Goal: Task Accomplishment & Management: Manage account settings

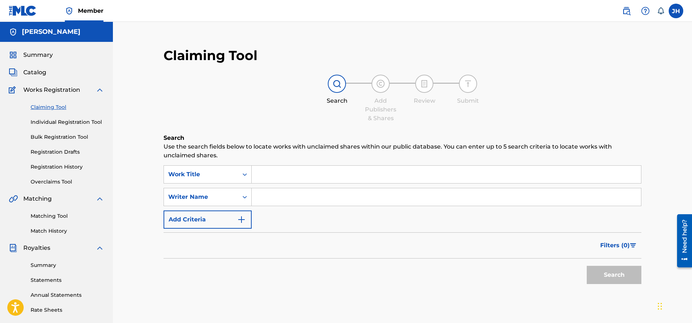
click at [273, 177] on input "Search Form" at bounding box center [446, 174] width 389 height 17
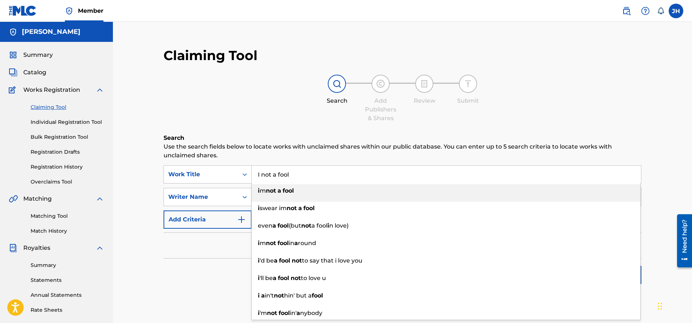
type input "I not a fool"
click at [291, 189] on strong "fool" at bounding box center [288, 190] width 11 height 7
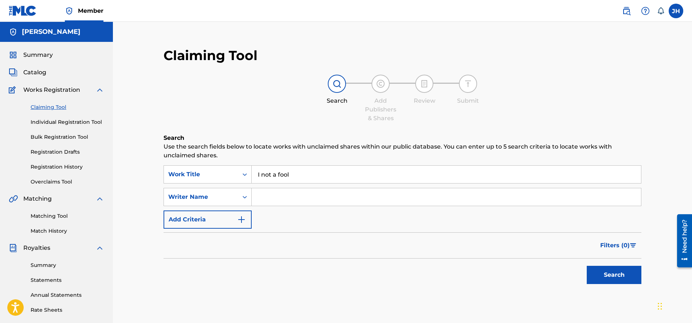
click at [279, 193] on input "Search Form" at bounding box center [446, 196] width 389 height 17
type input "[PERSON_NAME]"
click at [242, 220] on img "Search Form" at bounding box center [241, 219] width 9 height 9
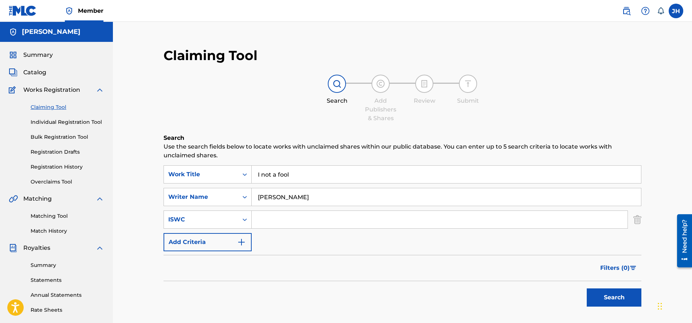
click at [243, 240] on img "Search Form" at bounding box center [241, 242] width 9 height 9
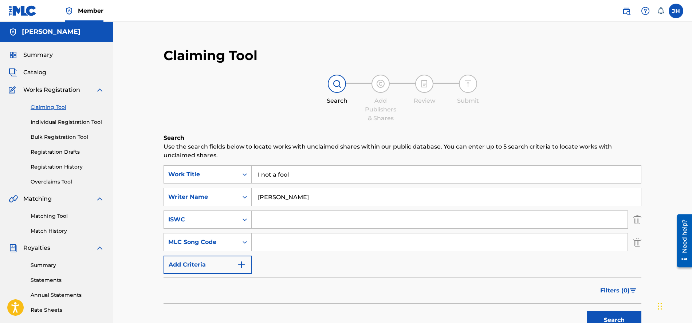
click at [602, 315] on button "Search" at bounding box center [614, 320] width 55 height 18
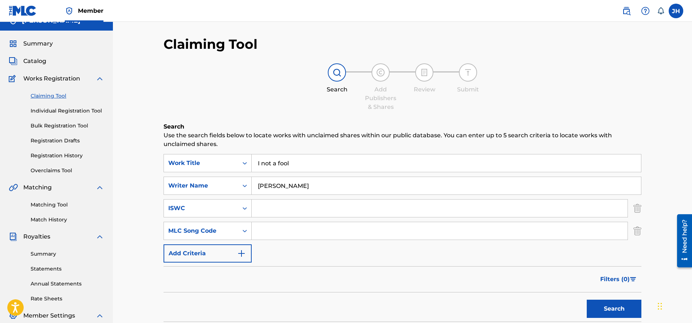
scroll to position [22, 0]
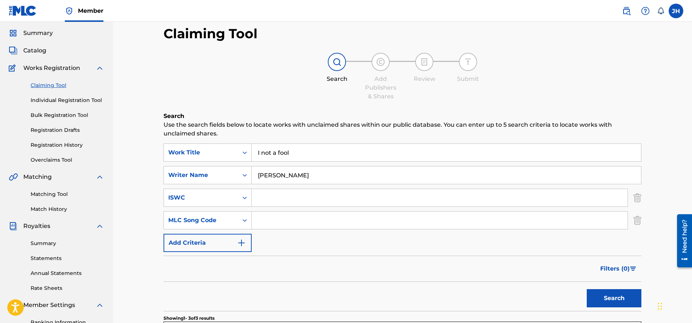
click at [638, 197] on img "Search Form" at bounding box center [637, 198] width 8 height 18
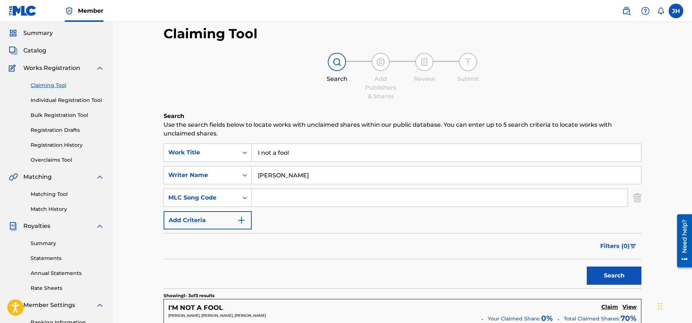
click at [638, 198] on img "Search Form" at bounding box center [637, 198] width 8 height 18
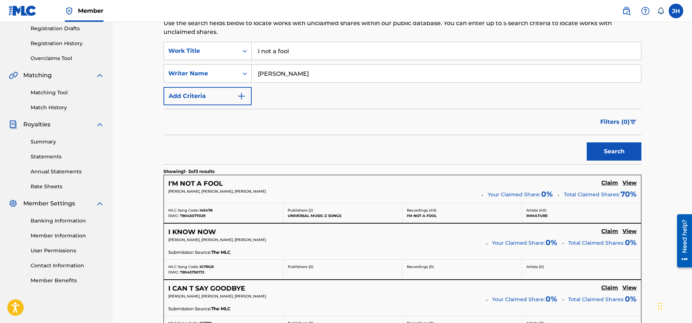
scroll to position [134, 0]
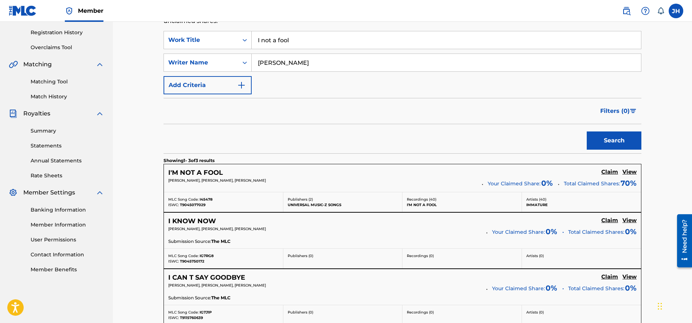
click at [211, 172] on h5 "I'M NOT A FOOL" at bounding box center [195, 173] width 55 height 8
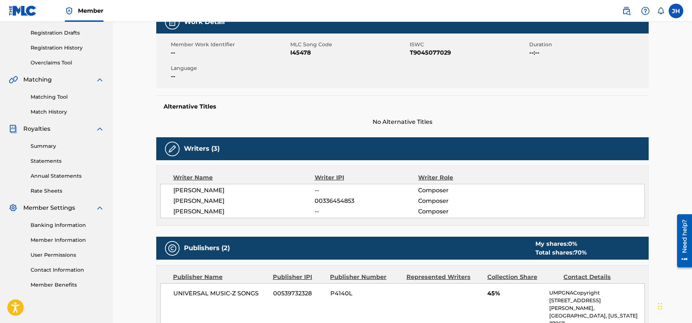
scroll to position [129, 0]
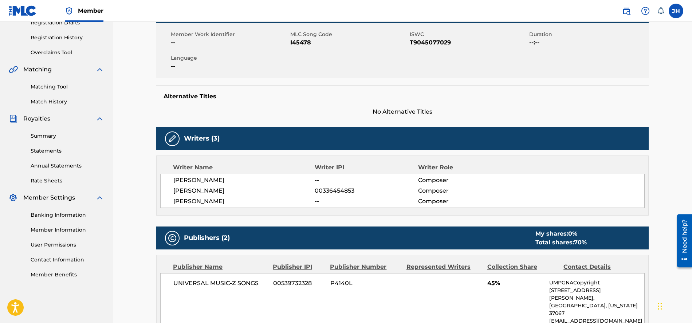
click at [318, 201] on span "--" at bounding box center [366, 201] width 103 height 9
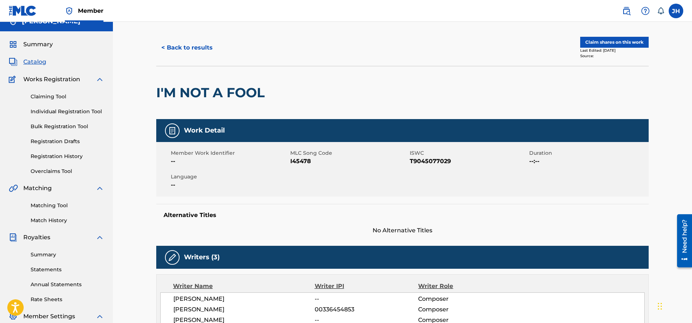
scroll to position [0, 0]
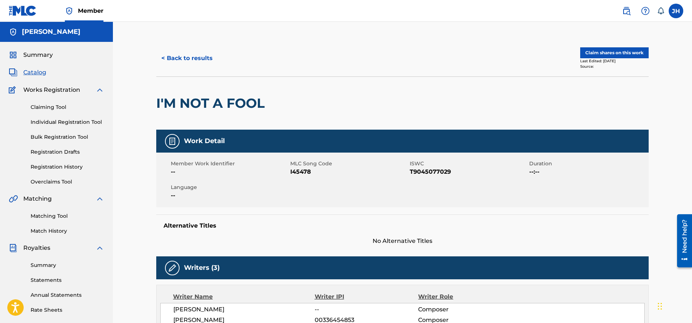
click at [629, 49] on button "Claim shares on this work" at bounding box center [614, 52] width 68 height 11
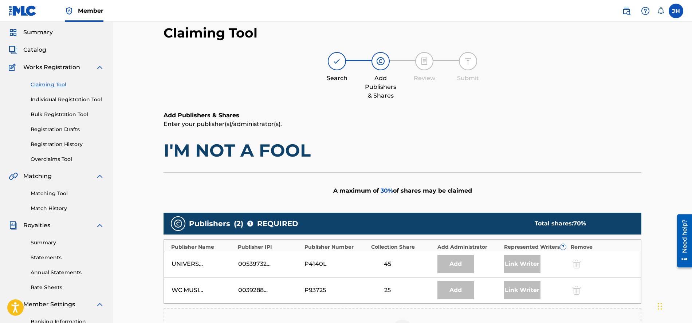
scroll to position [145, 0]
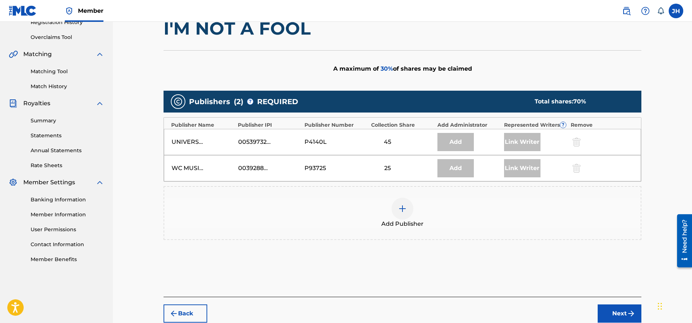
click at [400, 207] on img at bounding box center [402, 208] width 9 height 9
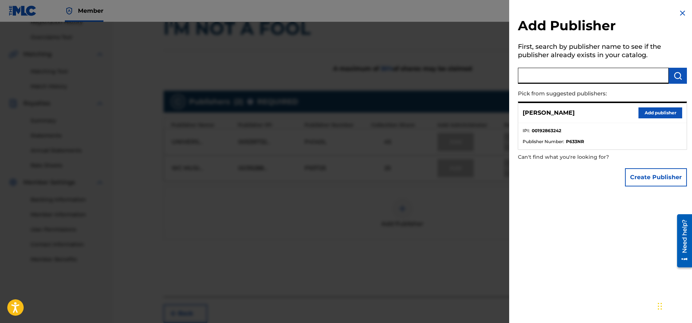
click at [545, 74] on input "text" at bounding box center [593, 76] width 151 height 16
click at [678, 77] on img "submit" at bounding box center [677, 75] width 9 height 9
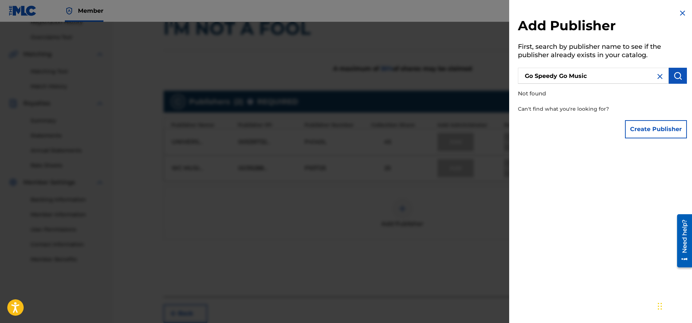
click at [678, 77] on img "submit" at bounding box center [677, 75] width 9 height 9
click at [557, 75] on input "Go Speedy Go Music" at bounding box center [593, 76] width 151 height 16
click at [676, 76] on img "submit" at bounding box center [677, 75] width 9 height 9
click at [553, 75] on input "Go Speed Go Music" at bounding box center [593, 76] width 151 height 16
click at [600, 75] on input "Go Speedy Go Music" at bounding box center [593, 76] width 151 height 16
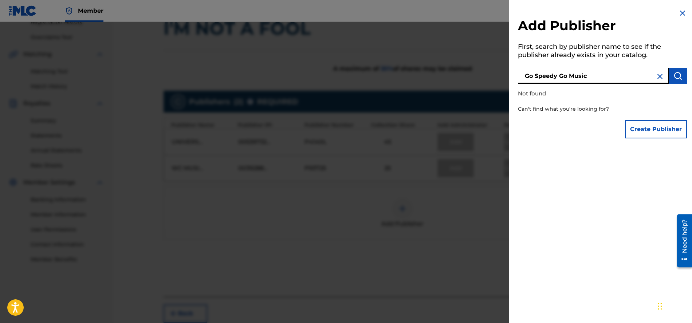
type input "Go Speedy Go Music"
click at [677, 78] on img "submit" at bounding box center [677, 75] width 9 height 9
click at [650, 132] on button "Create Publisher" at bounding box center [656, 129] width 62 height 18
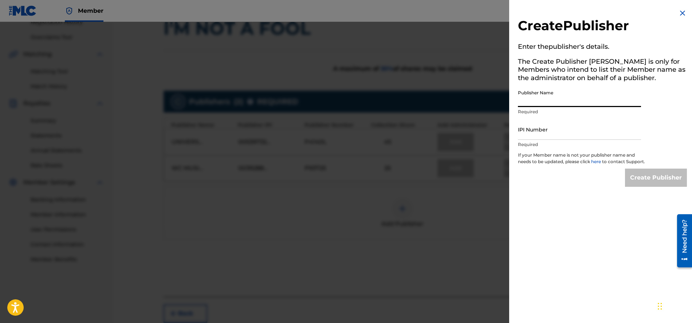
click at [561, 98] on input "Publisher Name" at bounding box center [579, 96] width 123 height 21
type input "Go Speedy Go Music"
click at [538, 137] on input "IPI Number" at bounding box center [579, 129] width 123 height 21
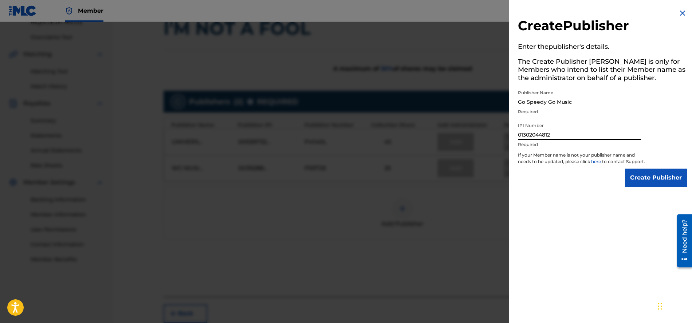
type input "01302044812"
click at [652, 184] on input "Create Publisher" at bounding box center [656, 178] width 62 height 18
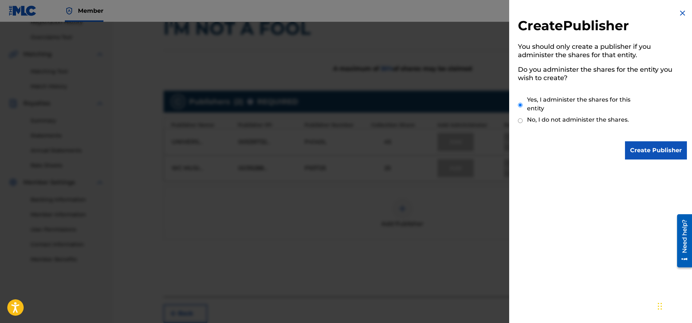
click at [655, 149] on input "Create Publisher" at bounding box center [656, 150] width 62 height 18
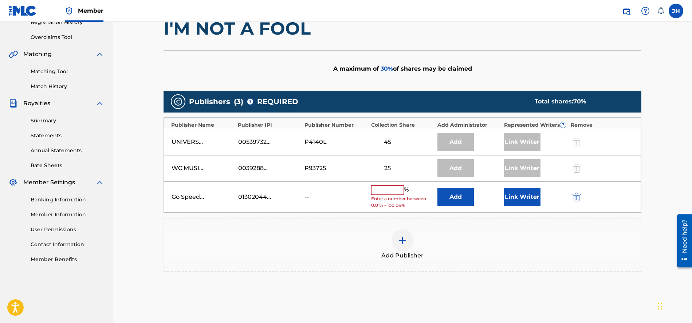
click at [393, 187] on input "text" at bounding box center [387, 189] width 33 height 9
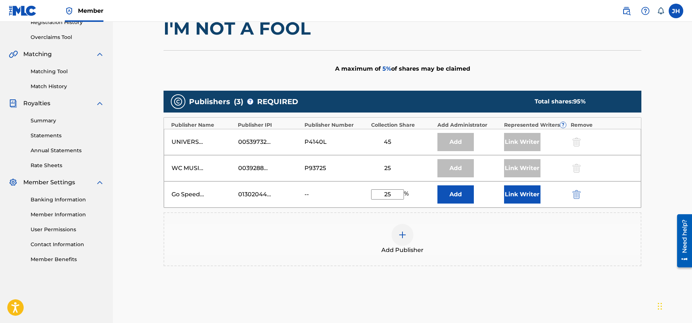
type input "25"
click at [457, 193] on button "Add" at bounding box center [455, 194] width 36 height 18
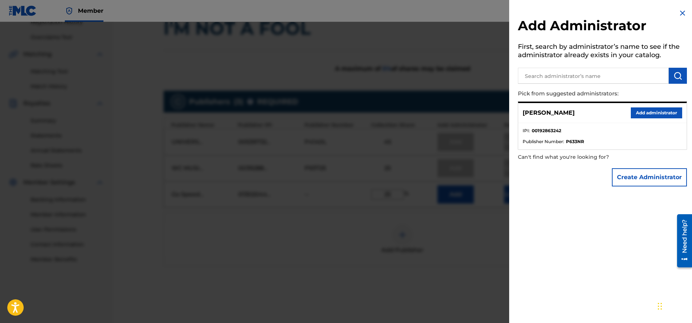
click at [647, 114] on button "Add administrator" at bounding box center [656, 112] width 51 height 11
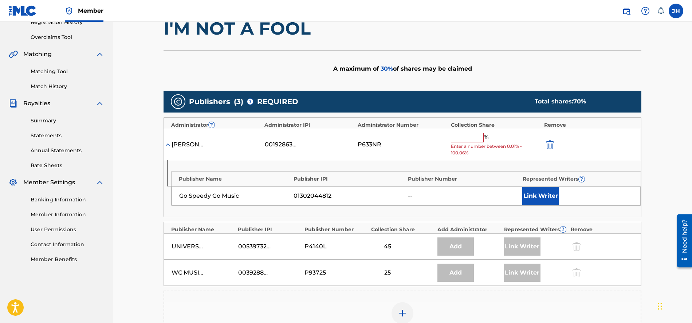
click at [466, 137] on input "text" at bounding box center [467, 137] width 33 height 9
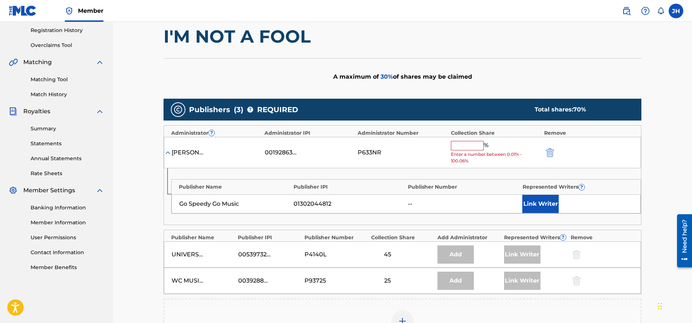
scroll to position [137, 0]
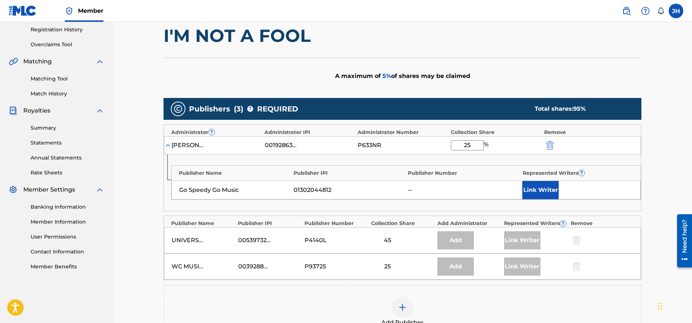
click at [541, 191] on button "Link Writer" at bounding box center [540, 190] width 36 height 18
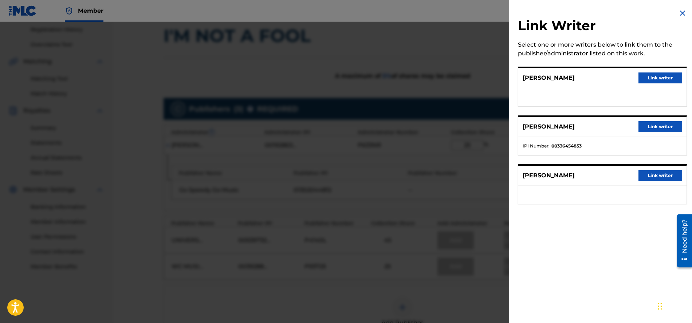
click at [660, 178] on button "Link writer" at bounding box center [661, 175] width 44 height 11
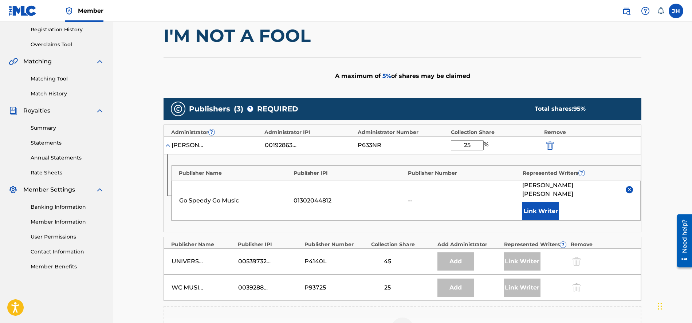
click at [415, 196] on div "--" at bounding box center [463, 200] width 111 height 9
click at [471, 143] on input "25" at bounding box center [467, 145] width 33 height 10
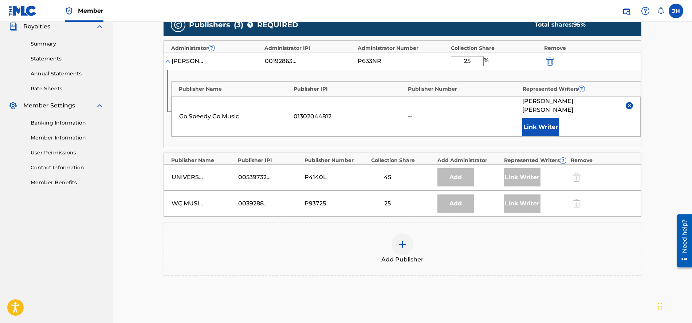
scroll to position [213, 0]
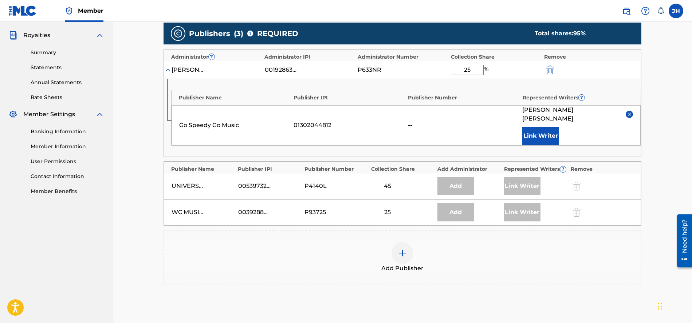
click at [541, 128] on button "Link Writer" at bounding box center [540, 136] width 36 height 18
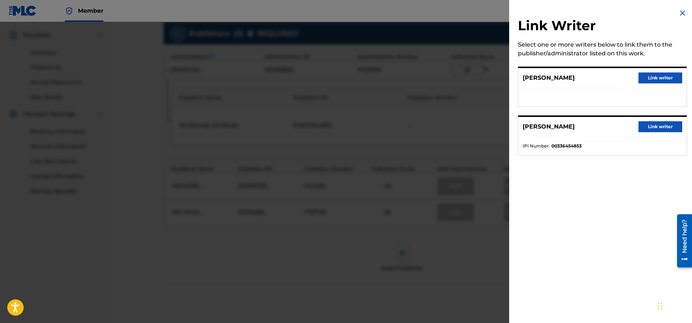
click at [679, 12] on img at bounding box center [682, 13] width 9 height 9
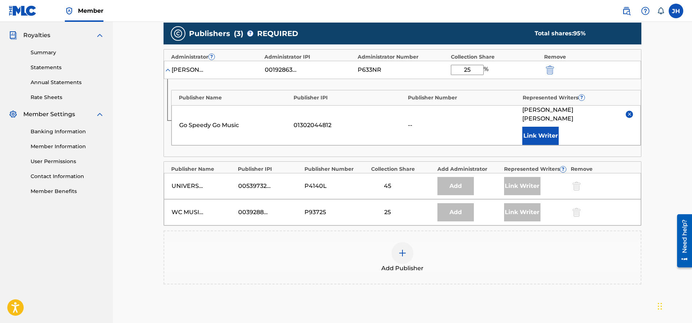
click at [472, 69] on input "25" at bounding box center [467, 70] width 33 height 10
click at [467, 68] on input "25" at bounding box center [467, 70] width 33 height 10
click at [474, 70] on input "5" at bounding box center [467, 70] width 33 height 10
type input "5"
click at [537, 127] on button "Link Writer" at bounding box center [540, 136] width 36 height 18
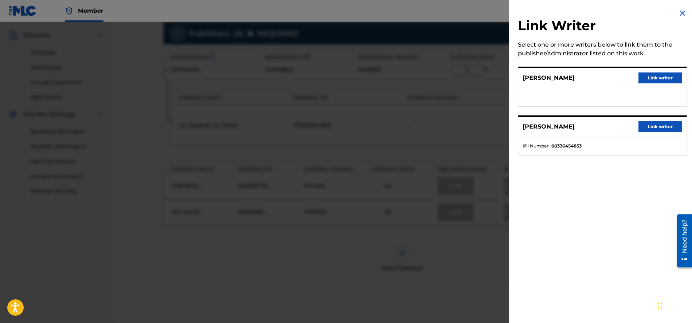
click at [680, 11] on img at bounding box center [682, 13] width 9 height 9
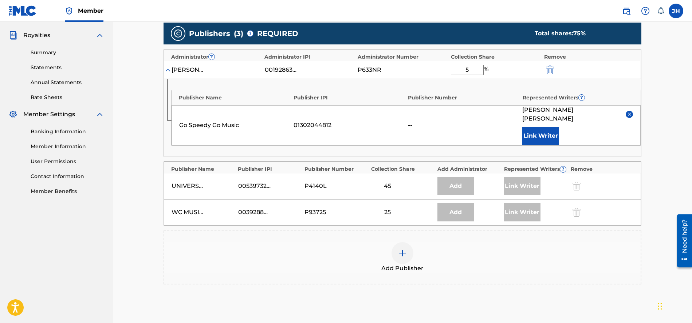
click at [538, 127] on button "Link Writer" at bounding box center [540, 136] width 36 height 18
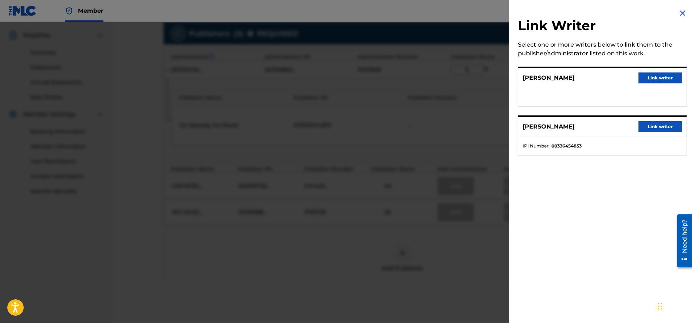
click at [679, 13] on img at bounding box center [682, 13] width 9 height 9
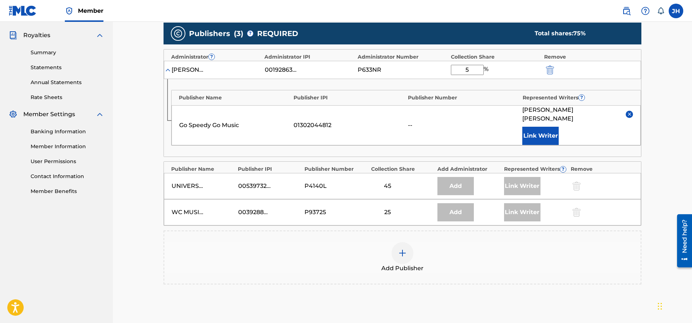
click at [542, 107] on span "[PERSON_NAME]" at bounding box center [571, 114] width 98 height 17
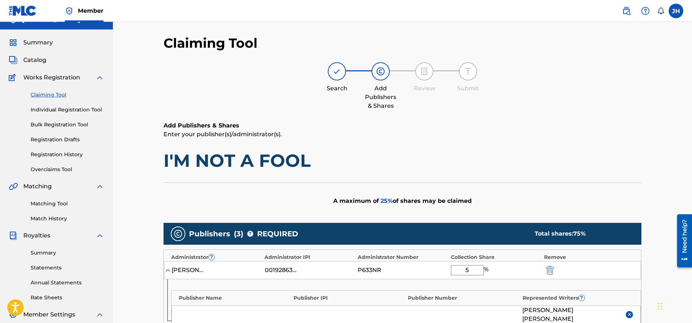
scroll to position [22, 0]
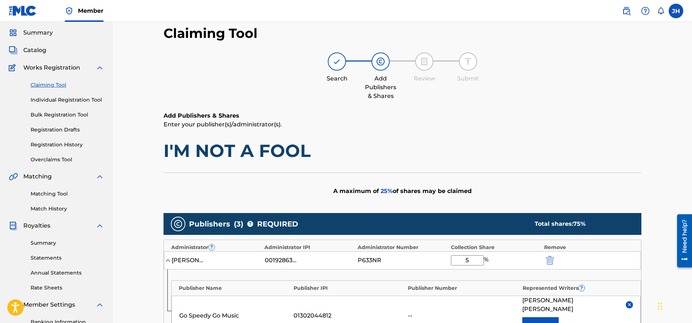
click at [55, 159] on link "Overclaims Tool" at bounding box center [68, 160] width 74 height 8
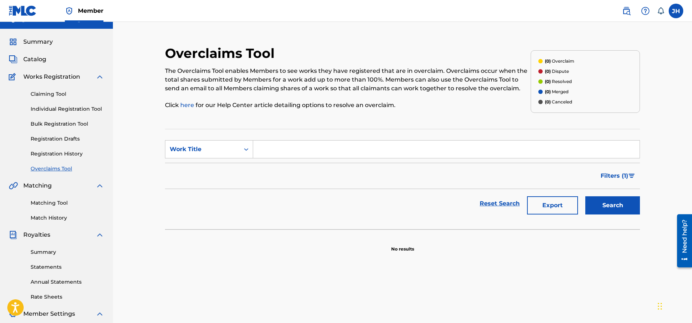
scroll to position [14, 0]
click at [55, 201] on link "Matching Tool" at bounding box center [68, 203] width 74 height 8
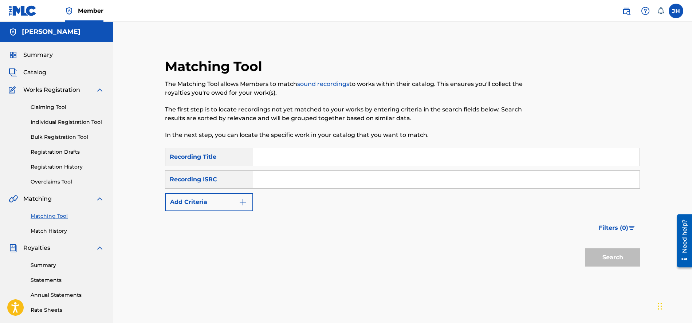
click at [269, 156] on input "Search Form" at bounding box center [446, 156] width 386 height 17
type input "i'm not a fool"
click at [611, 260] on button "Search" at bounding box center [612, 257] width 55 height 18
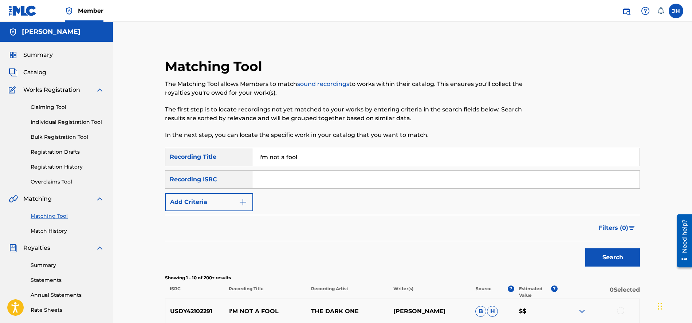
click at [303, 156] on input "i'm not a fool" at bounding box center [446, 156] width 386 height 17
click at [42, 56] on span "Summary" at bounding box center [38, 55] width 30 height 9
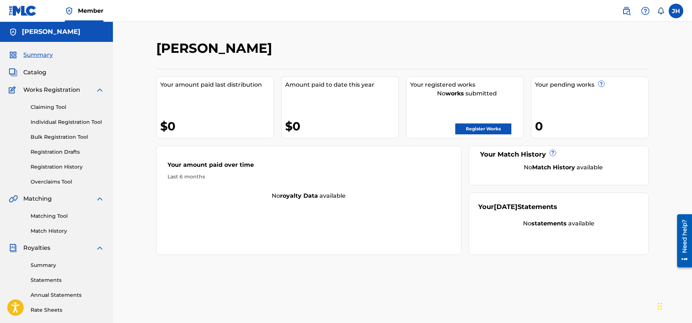
click at [41, 36] on div "[PERSON_NAME]" at bounding box center [56, 32] width 113 height 20
click at [42, 33] on h5 "[PERSON_NAME]" at bounding box center [51, 32] width 59 height 8
click at [37, 71] on span "Catalog" at bounding box center [34, 72] width 23 height 9
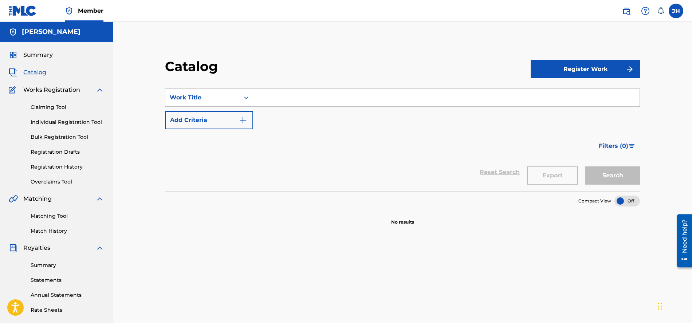
click at [49, 109] on link "Claiming Tool" at bounding box center [68, 107] width 74 height 8
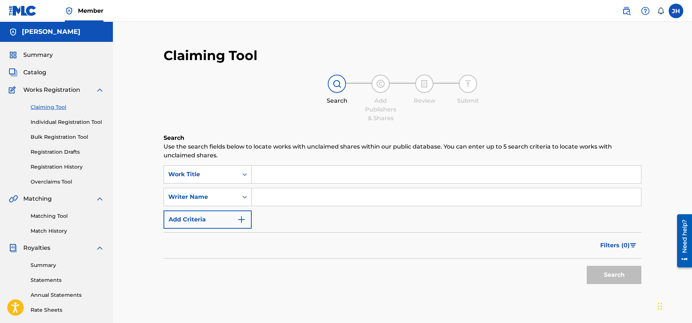
click at [266, 176] on input "Search Form" at bounding box center [446, 174] width 389 height 17
click at [266, 175] on input "Search Form" at bounding box center [446, 174] width 389 height 17
click at [260, 173] on input "im not a fool" at bounding box center [446, 174] width 389 height 17
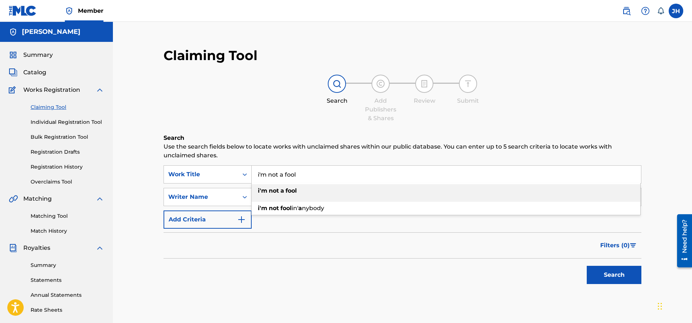
type input "i'm not a fool"
click at [302, 192] on div "i'm not a fool" at bounding box center [446, 190] width 389 height 13
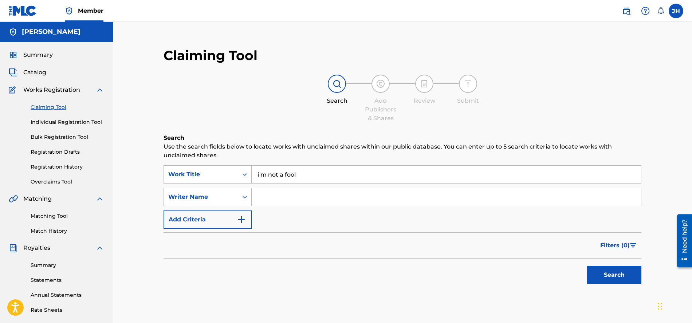
click at [615, 274] on button "Search" at bounding box center [614, 275] width 55 height 18
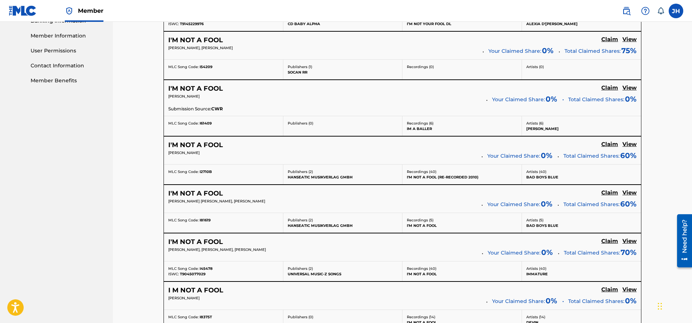
scroll to position [382, 0]
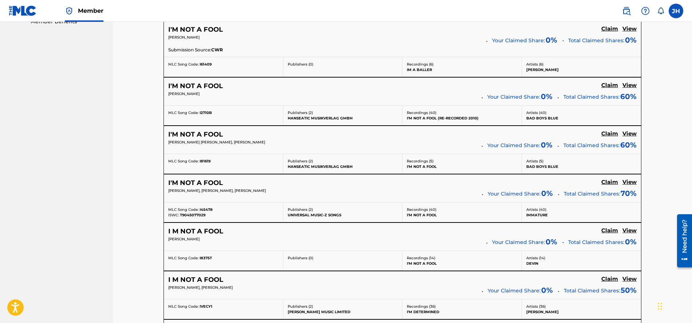
click at [207, 182] on h5 "I'M NOT A FOOL" at bounding box center [195, 183] width 55 height 8
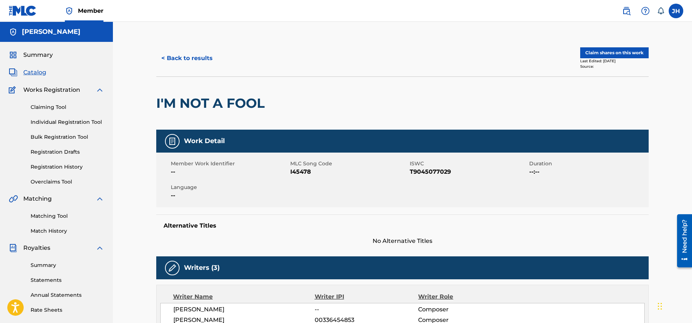
click at [620, 52] on button "Claim shares on this work" at bounding box center [614, 52] width 68 height 11
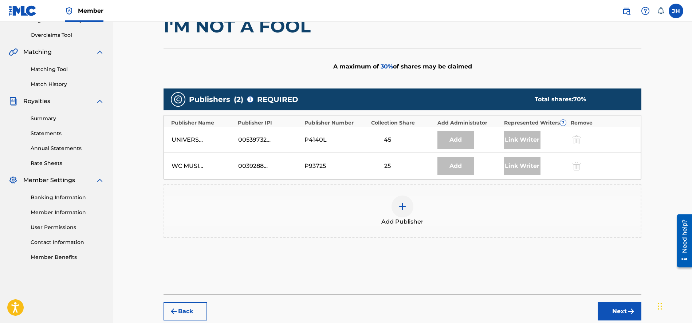
scroll to position [165, 0]
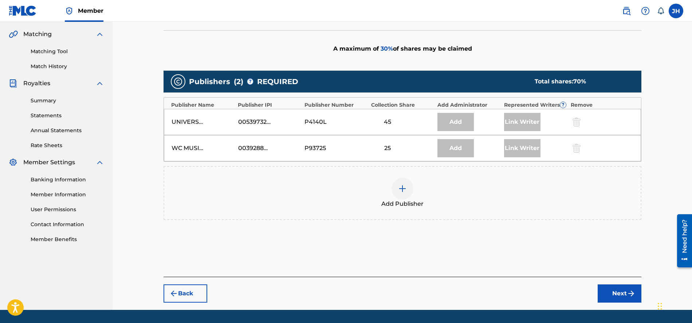
click at [402, 189] on img at bounding box center [402, 188] width 9 height 9
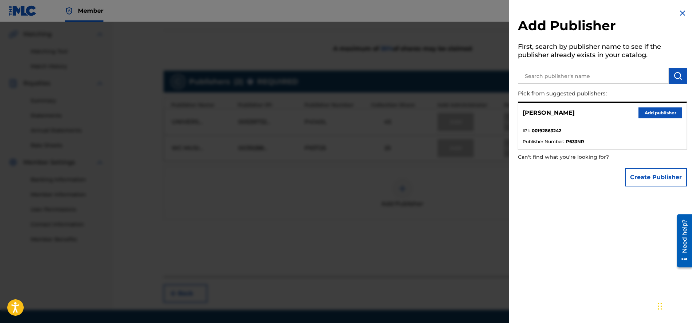
click at [661, 113] on button "Add publisher" at bounding box center [661, 112] width 44 height 11
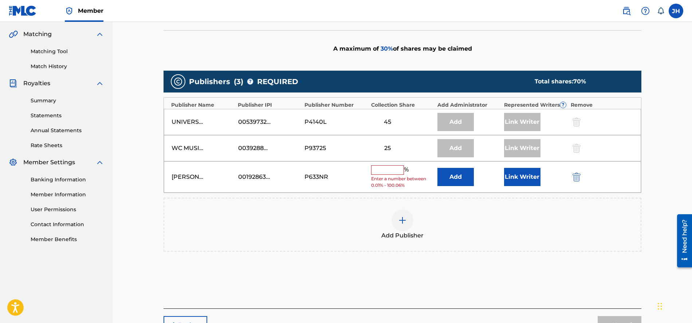
click at [579, 177] on img "submit" at bounding box center [577, 177] width 8 height 9
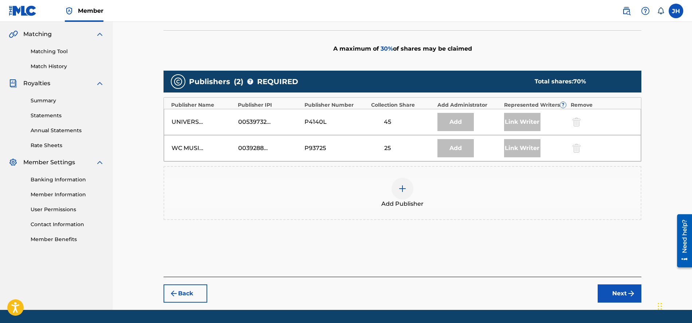
click at [404, 188] on img at bounding box center [402, 188] width 9 height 9
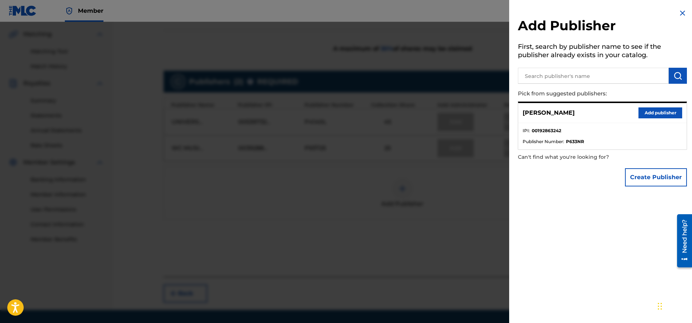
click at [552, 71] on input "text" at bounding box center [593, 76] width 151 height 16
type input "Go Speedy Go Music"
click at [673, 77] on img "submit" at bounding box center [677, 75] width 9 height 9
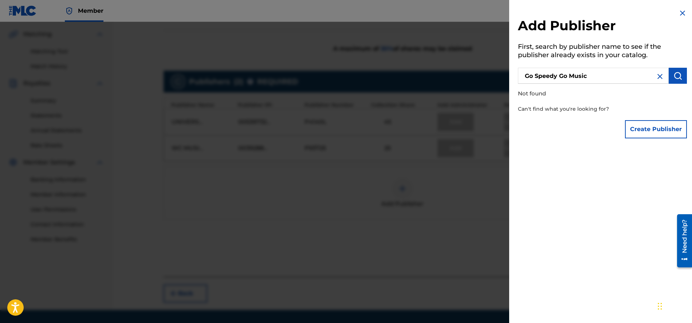
click at [673, 78] on img "submit" at bounding box center [677, 75] width 9 height 9
click at [654, 127] on button "Create Publisher" at bounding box center [656, 129] width 62 height 18
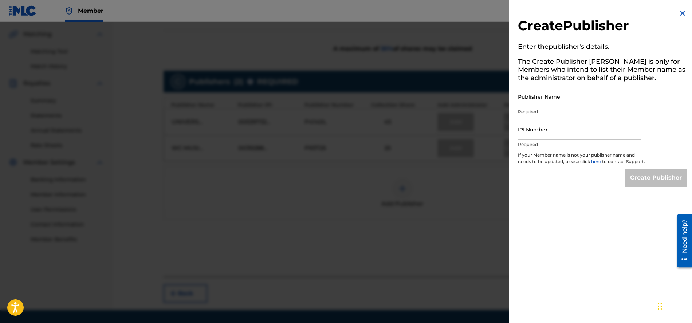
click at [547, 103] on input "Publisher Name" at bounding box center [579, 96] width 123 height 21
type input "Go Speedy Go Music"
click at [558, 136] on input "IPI Number" at bounding box center [579, 129] width 123 height 21
type input "01302044812"
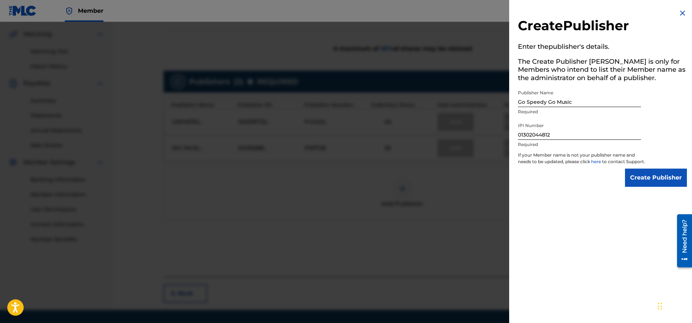
click at [646, 180] on input "Create Publisher" at bounding box center [656, 178] width 62 height 18
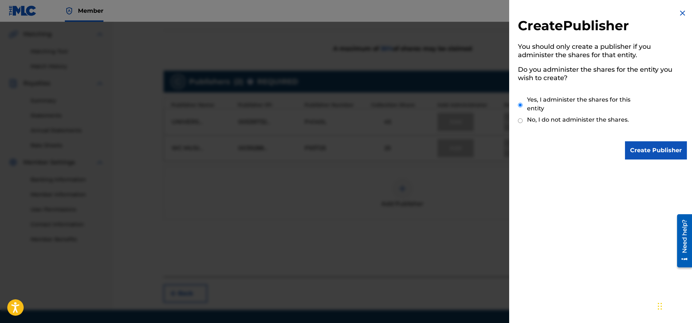
click at [648, 152] on input "Create Publisher" at bounding box center [656, 150] width 62 height 18
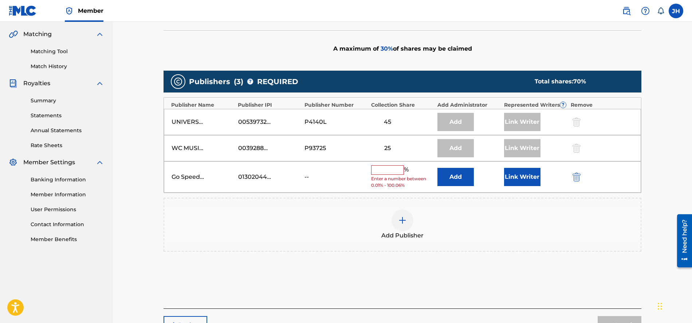
click at [386, 171] on input "text" at bounding box center [387, 169] width 33 height 9
type input "25"
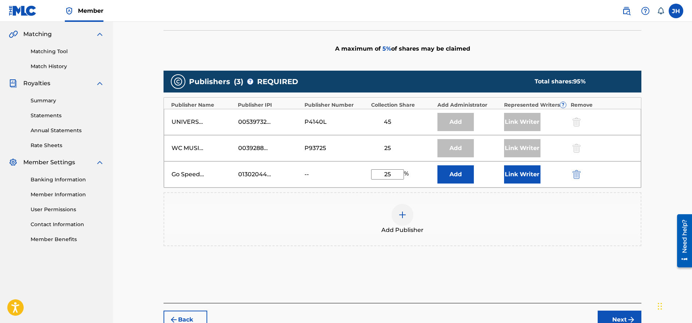
click at [456, 175] on button "Add" at bounding box center [455, 174] width 36 height 18
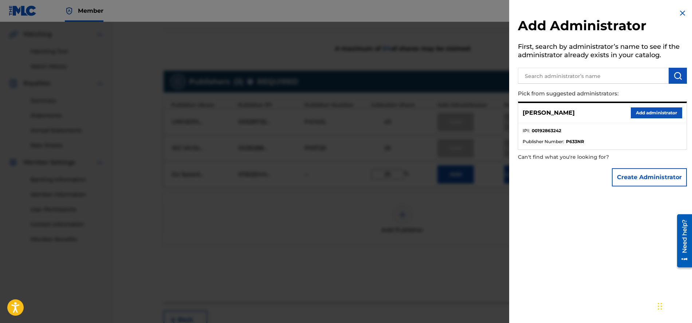
click at [644, 111] on button "Add administrator" at bounding box center [656, 112] width 51 height 11
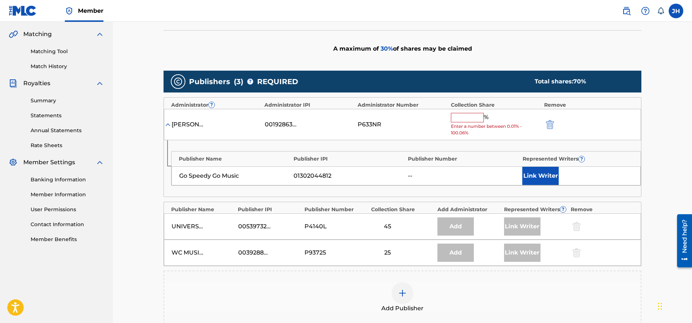
click at [468, 115] on input "text" at bounding box center [467, 117] width 33 height 9
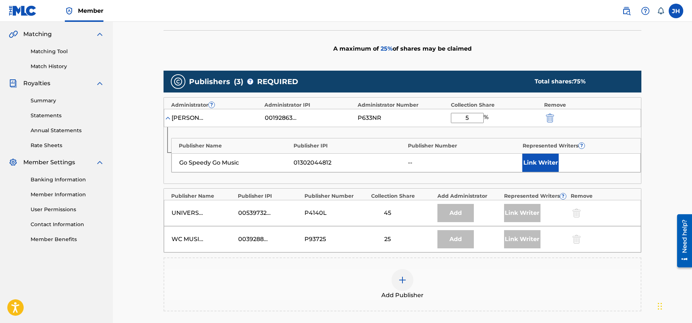
click at [538, 159] on button "Link Writer" at bounding box center [540, 163] width 36 height 18
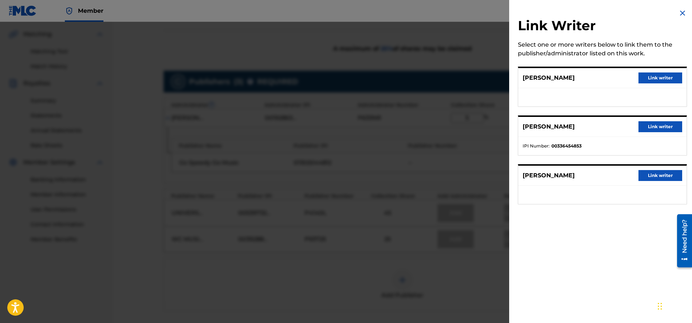
click at [658, 178] on button "Link writer" at bounding box center [661, 175] width 44 height 11
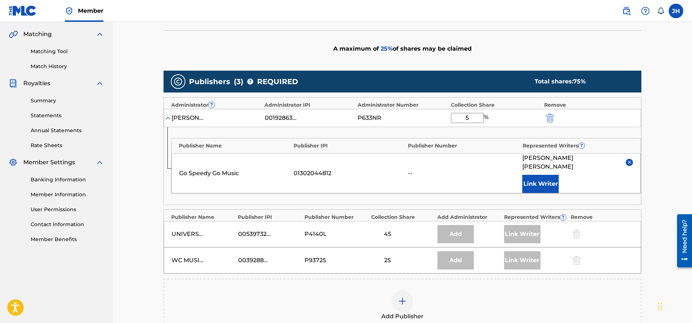
click at [542, 175] on button "Link Writer" at bounding box center [540, 184] width 36 height 18
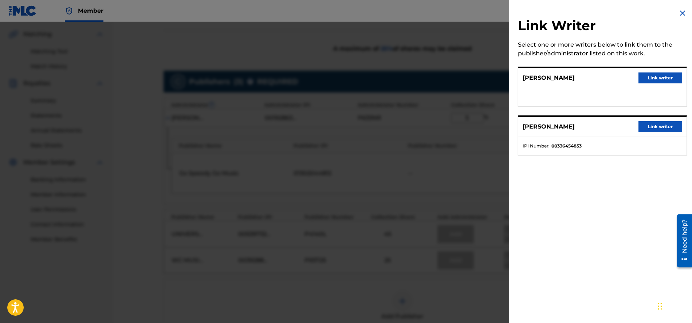
click at [679, 13] on img at bounding box center [682, 13] width 9 height 9
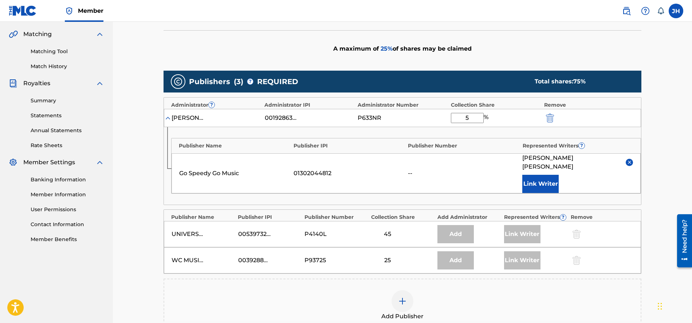
click at [465, 117] on input "5" at bounding box center [467, 118] width 33 height 10
type input "5"
click at [542, 175] on button "Link Writer" at bounding box center [540, 184] width 36 height 18
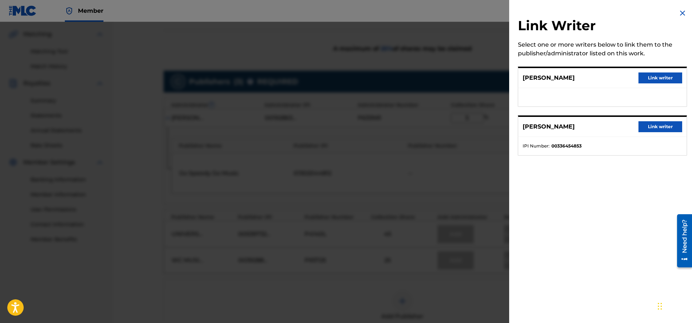
click at [679, 13] on img at bounding box center [682, 13] width 9 height 9
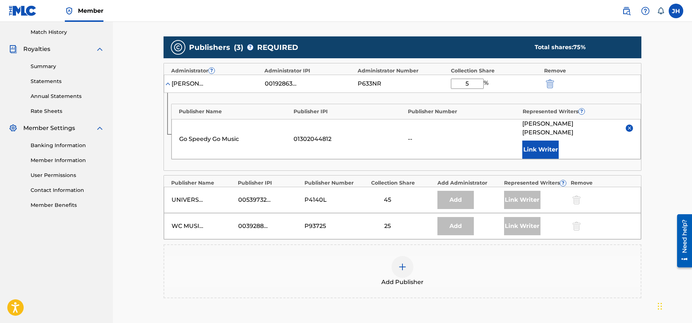
scroll to position [199, 0]
click at [332, 137] on div "01302044812" at bounding box center [349, 139] width 111 height 9
click at [537, 141] on button "Link Writer" at bounding box center [540, 150] width 36 height 18
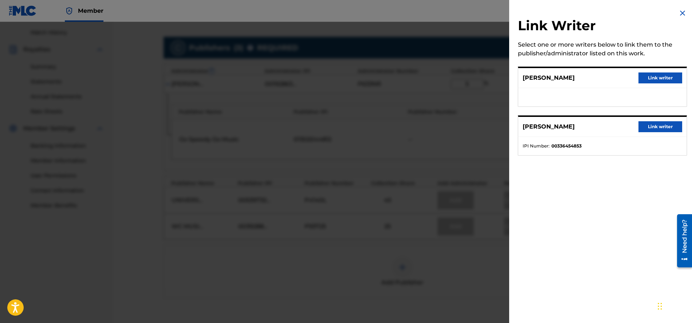
click at [680, 13] on img at bounding box center [682, 13] width 9 height 9
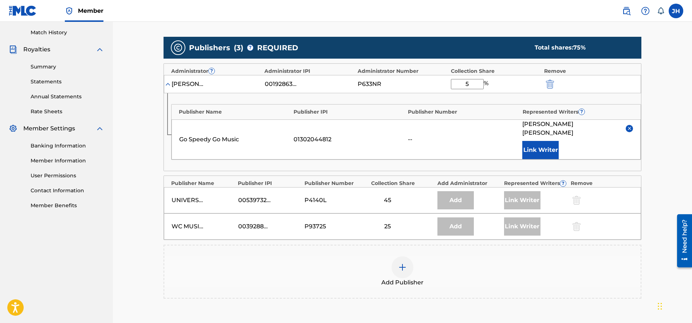
click at [552, 85] on img "submit" at bounding box center [550, 84] width 8 height 9
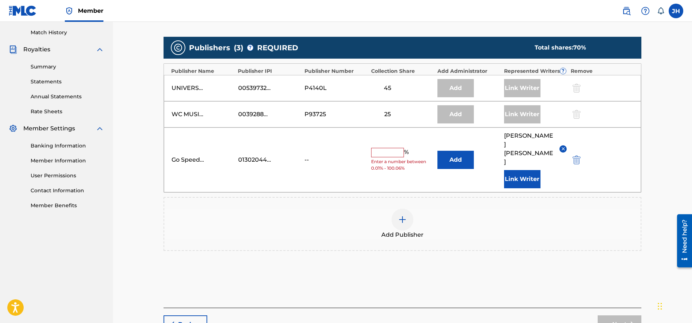
click at [393, 148] on input "text" at bounding box center [387, 152] width 33 height 9
type input "25"
click at [453, 151] on button "Add" at bounding box center [455, 160] width 36 height 18
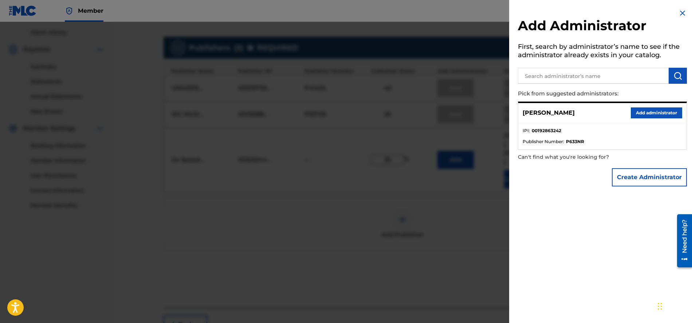
click at [652, 114] on button "Add administrator" at bounding box center [656, 112] width 51 height 11
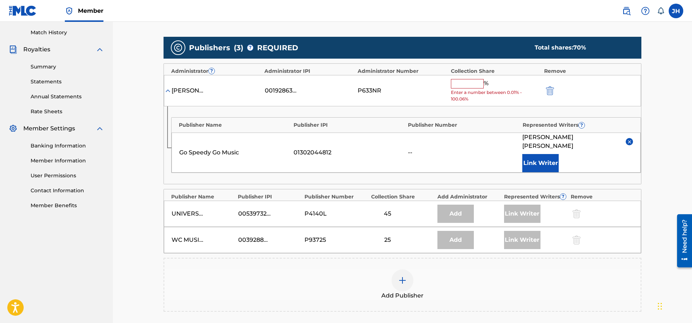
click at [474, 85] on input "text" at bounding box center [467, 83] width 33 height 9
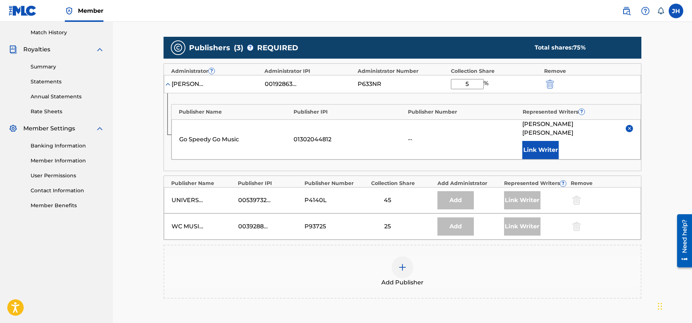
type input "5"
click at [539, 141] on button "Link Writer" at bounding box center [540, 150] width 36 height 18
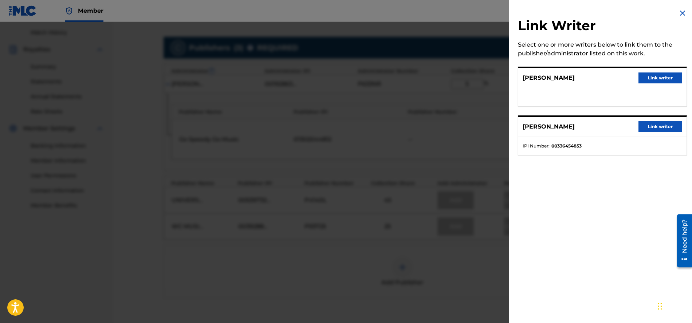
click at [679, 12] on img at bounding box center [682, 13] width 9 height 9
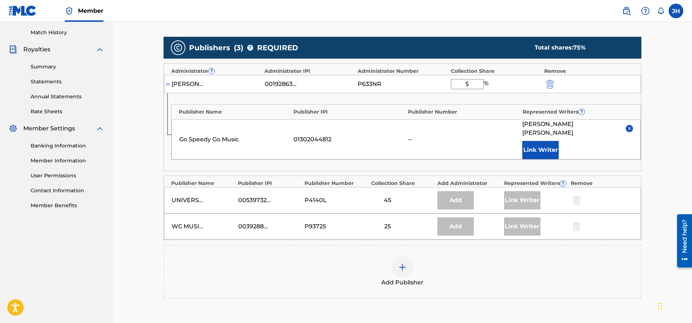
click at [422, 135] on div "--" at bounding box center [463, 139] width 111 height 9
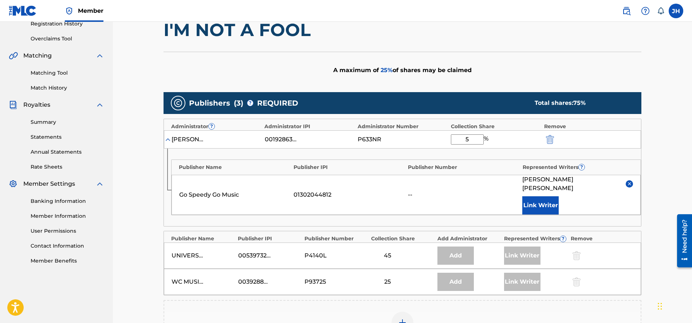
scroll to position [163, 0]
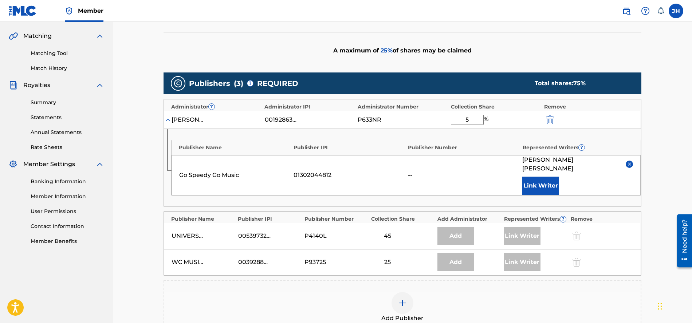
click at [540, 177] on button "Link Writer" at bounding box center [540, 186] width 36 height 18
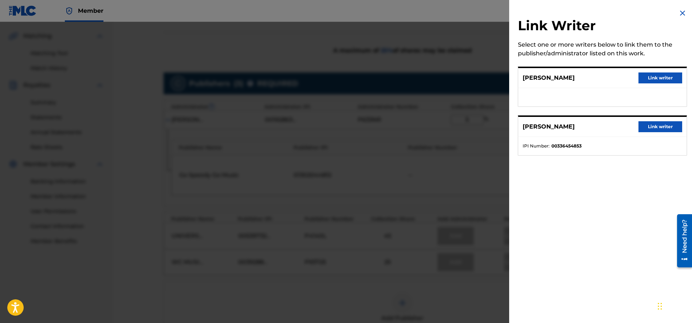
click at [682, 11] on img at bounding box center [682, 13] width 9 height 9
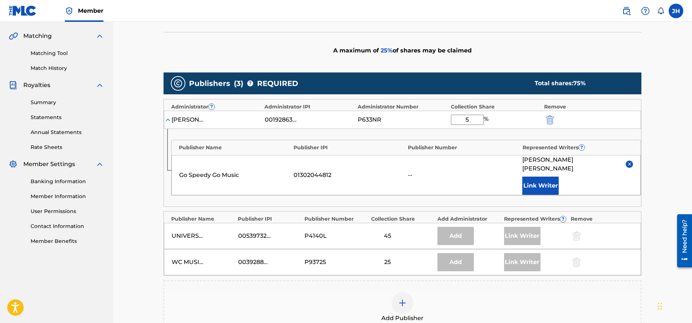
click at [211, 119] on div "[PERSON_NAME]" at bounding box center [217, 119] width 90 height 9
click at [197, 118] on div "[PERSON_NAME]" at bounding box center [188, 119] width 33 height 9
click at [546, 177] on button "Link Writer" at bounding box center [540, 186] width 36 height 18
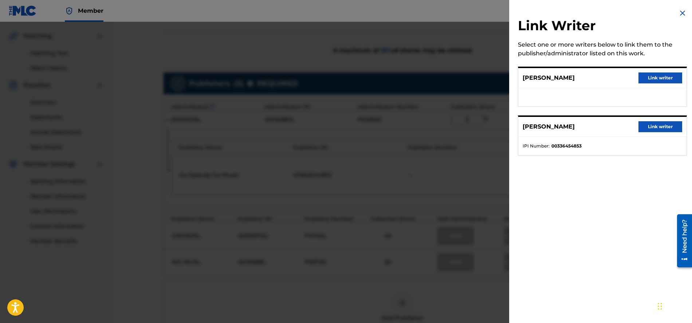
click at [685, 235] on div "Need help?" at bounding box center [685, 236] width 10 height 34
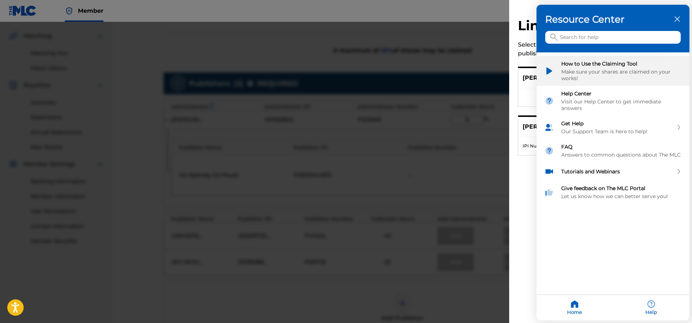
click at [565, 70] on div "Make sure your shares are claimed on your works!" at bounding box center [621, 74] width 120 height 13
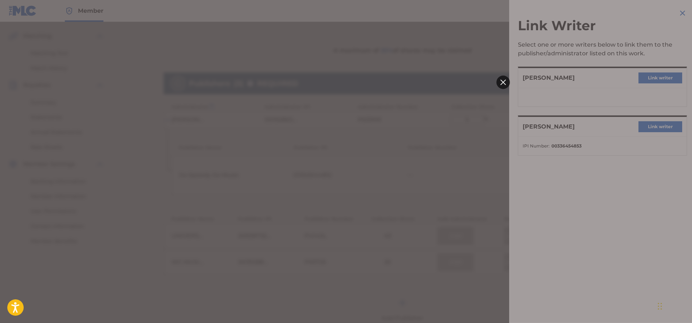
scroll to position [0, 0]
click at [500, 80] on div at bounding box center [502, 81] width 13 height 13
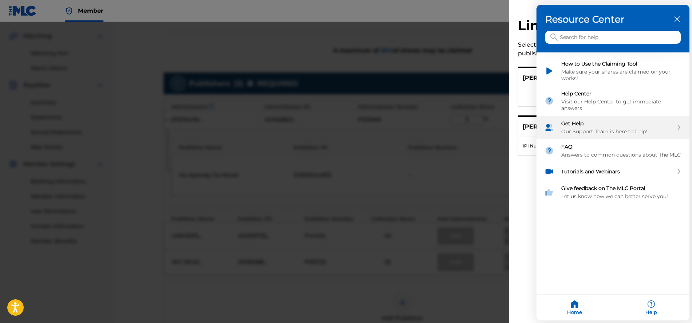
click at [588, 124] on div "Get Help Our Support Team is here to help!" at bounding box center [617, 127] width 112 height 15
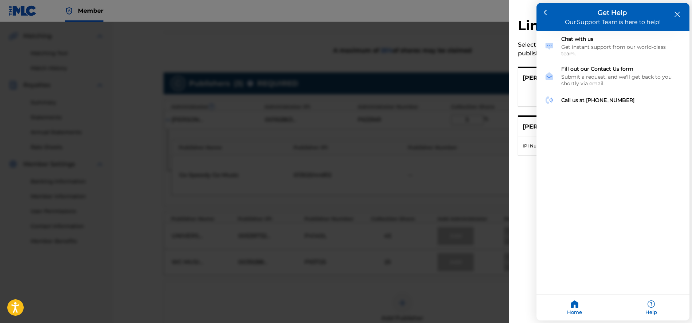
click at [680, 14] on icon "close resource center" at bounding box center [677, 14] width 5 height 5
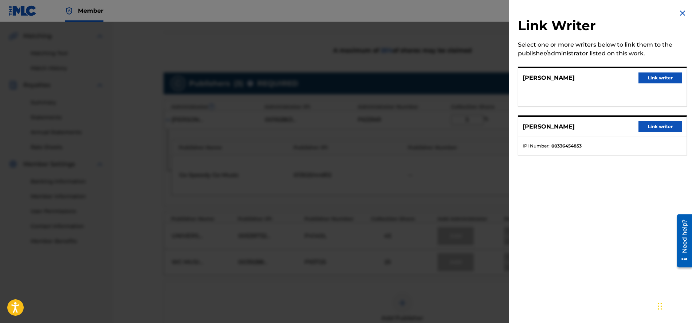
click at [681, 13] on img at bounding box center [682, 13] width 9 height 9
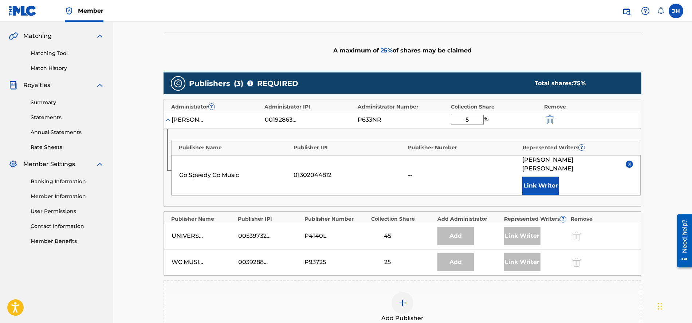
click at [383, 50] on span "25 %" at bounding box center [387, 50] width 12 height 7
click at [59, 55] on link "Matching Tool" at bounding box center [68, 54] width 74 height 8
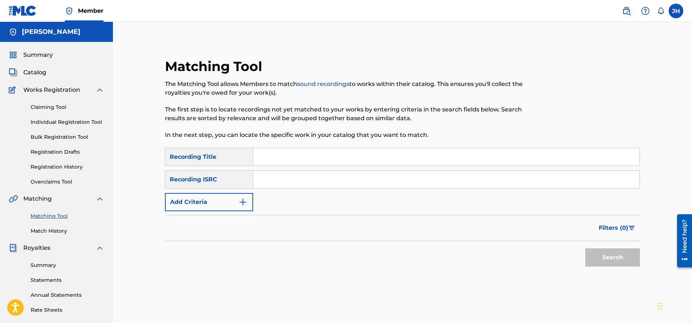
click at [36, 71] on span "Catalog" at bounding box center [34, 72] width 23 height 9
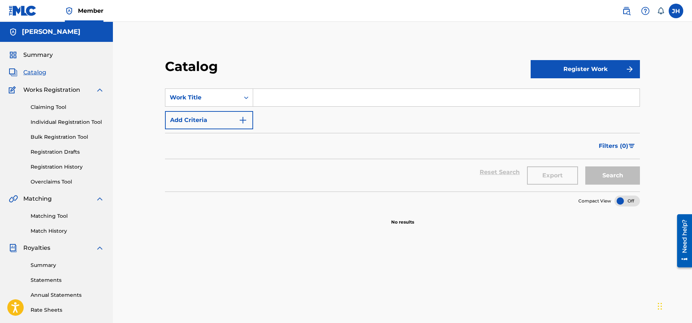
click at [55, 136] on link "Bulk Registration Tool" at bounding box center [68, 137] width 74 height 8
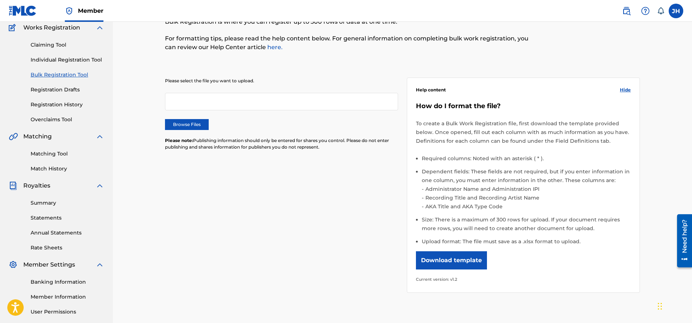
scroll to position [70, 0]
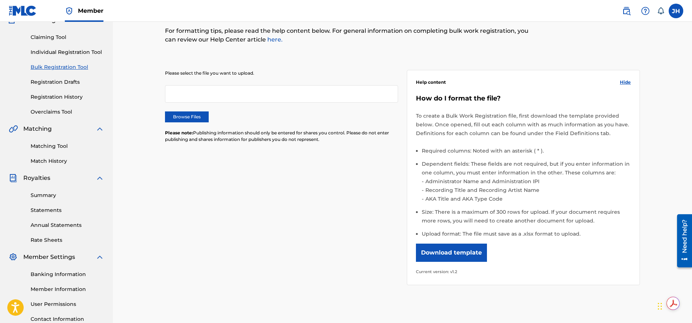
click at [66, 226] on link "Annual Statements" at bounding box center [68, 225] width 74 height 8
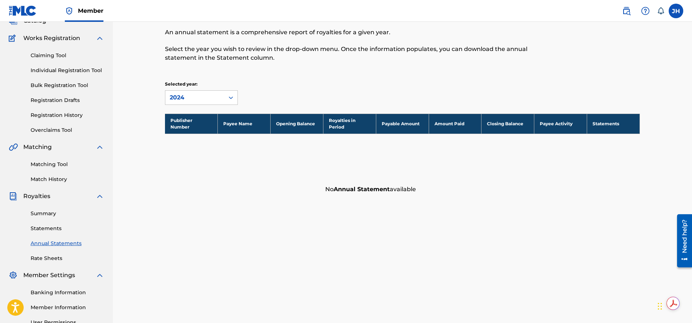
scroll to position [108, 0]
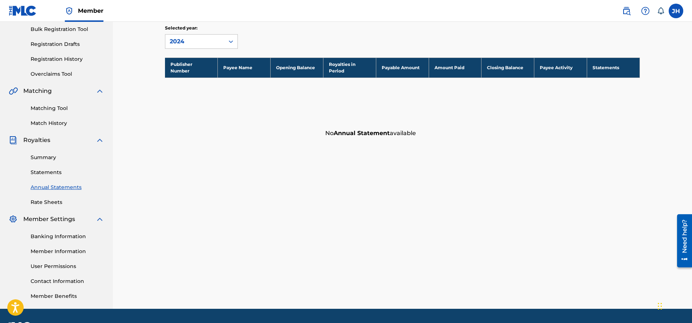
click at [71, 234] on link "Banking Information" at bounding box center [68, 237] width 74 height 8
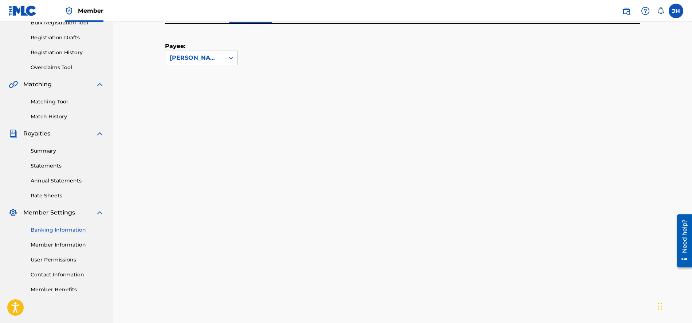
scroll to position [94, 0]
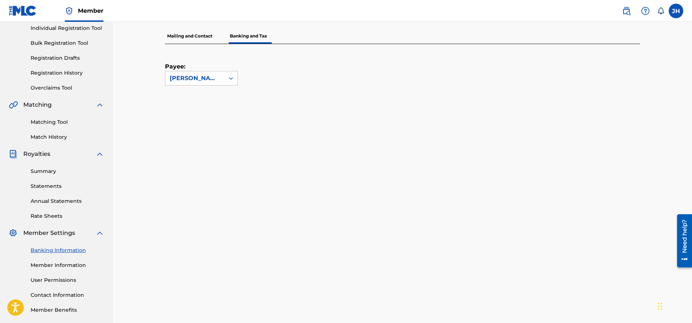
click at [74, 266] on link "Member Information" at bounding box center [68, 266] width 74 height 8
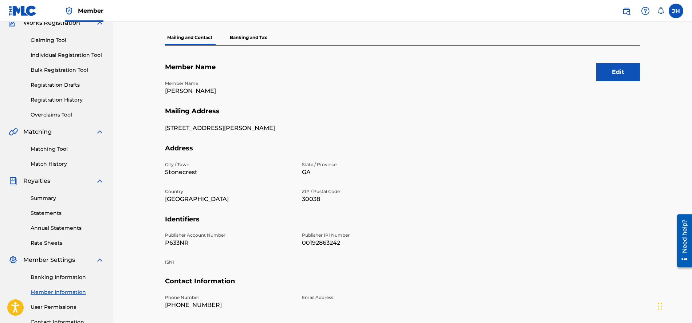
scroll to position [67, 0]
click at [620, 73] on button "Edit" at bounding box center [618, 72] width 44 height 18
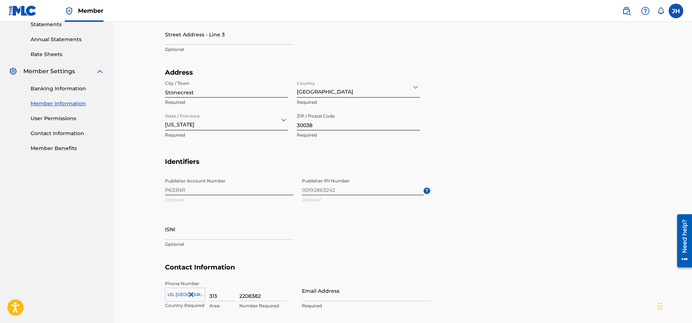
scroll to position [267, 0]
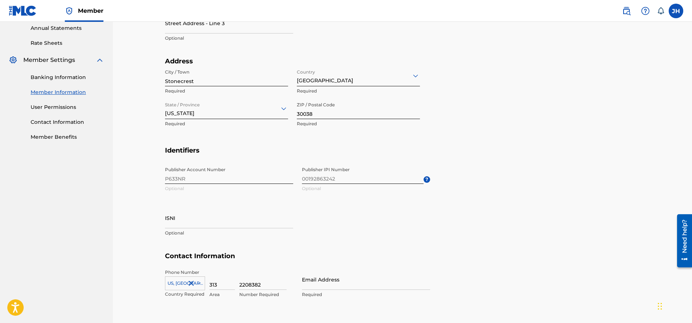
click at [344, 179] on span "Publisher IPI Number 00192863242 Optional ?" at bounding box center [366, 179] width 128 height 33
drag, startPoint x: 339, startPoint y: 177, endPoint x: 321, endPoint y: 178, distance: 18.6
click at [339, 177] on span "Publisher IPI Number 00192863242 Optional ?" at bounding box center [366, 179] width 128 height 33
drag, startPoint x: 313, startPoint y: 178, endPoint x: 303, endPoint y: 180, distance: 9.2
click at [311, 179] on span "Publisher IPI Number 00192863242 Optional ?" at bounding box center [366, 179] width 128 height 33
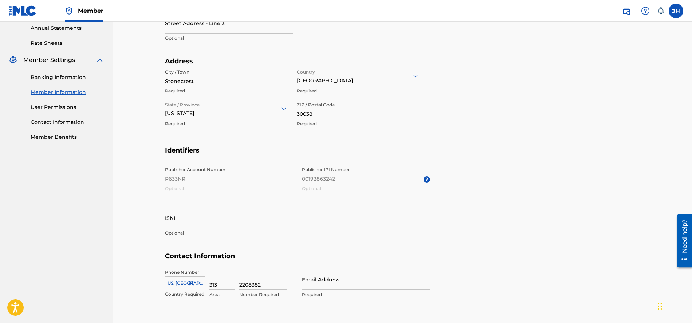
click at [303, 180] on span "Publisher IPI Number 00192863242 Optional ?" at bounding box center [366, 179] width 128 height 33
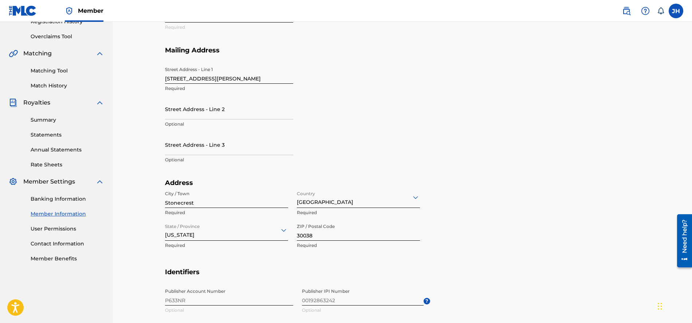
scroll to position [145, 0]
click at [64, 243] on link "Contact Information" at bounding box center [68, 244] width 74 height 8
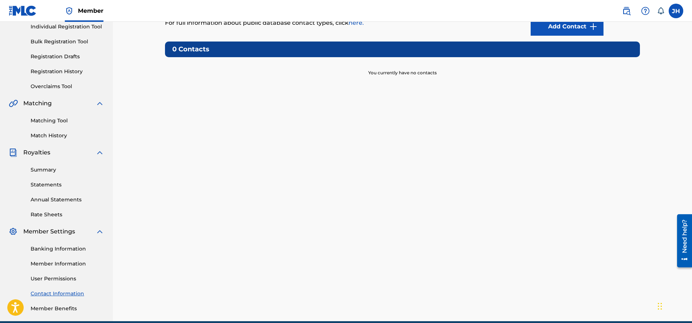
scroll to position [95, 0]
click at [52, 263] on link "Member Information" at bounding box center [68, 264] width 74 height 8
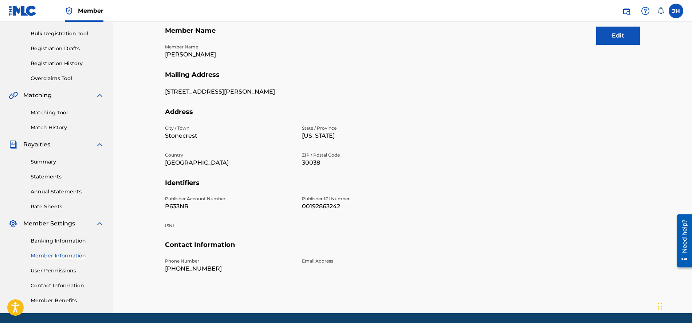
scroll to position [129, 0]
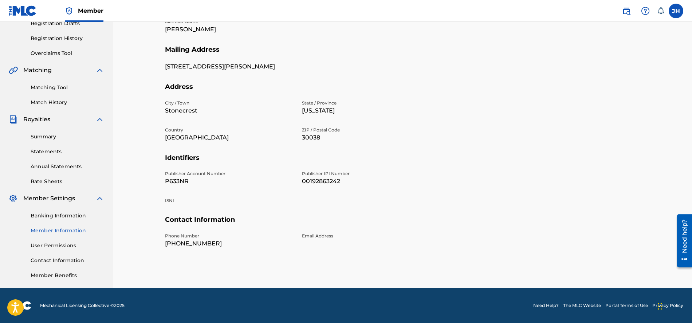
click at [180, 181] on p "P633NR" at bounding box center [229, 181] width 128 height 9
drag, startPoint x: 166, startPoint y: 182, endPoint x: 199, endPoint y: 181, distance: 33.2
click at [199, 181] on p "P633NR" at bounding box center [229, 181] width 128 height 9
click at [203, 182] on p "P633NR" at bounding box center [229, 181] width 128 height 9
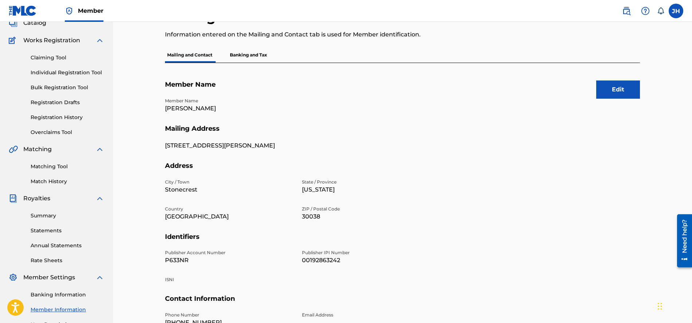
scroll to position [32, 0]
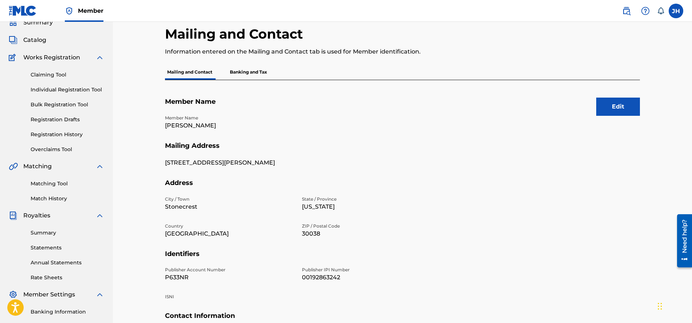
click at [618, 108] on button "Edit" at bounding box center [618, 107] width 44 height 18
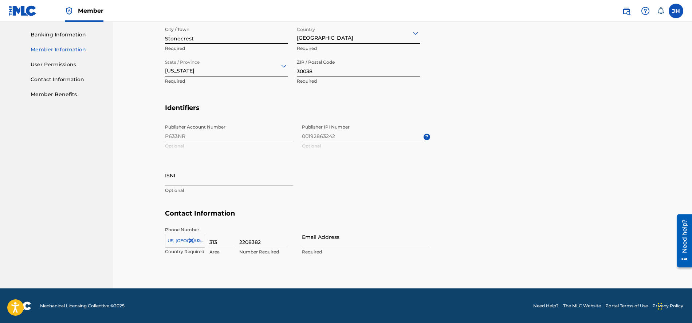
scroll to position [341, 0]
click at [199, 240] on div "US, [GEOGRAPHIC_DATA] +1" at bounding box center [185, 238] width 40 height 11
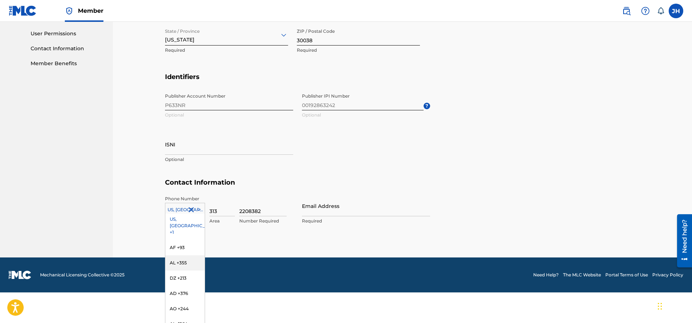
scroll to position [0, 0]
click at [181, 221] on div "US, [GEOGRAPHIC_DATA] +1" at bounding box center [184, 228] width 39 height 28
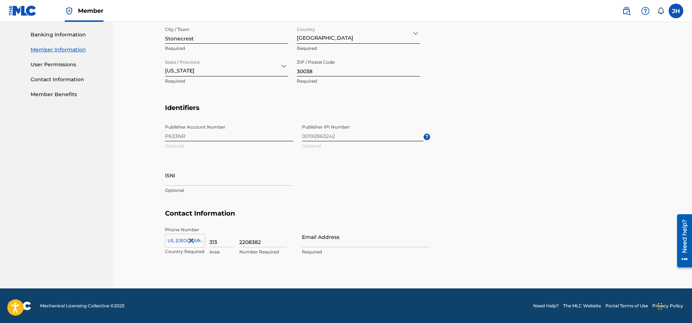
click at [326, 239] on input "Email Address" at bounding box center [366, 237] width 128 height 21
type input "[EMAIL_ADDRESS][DOMAIN_NAME]"
type input "[PERSON_NAME]"
type input "[GEOGRAPHIC_DATA]"
type input "GA"
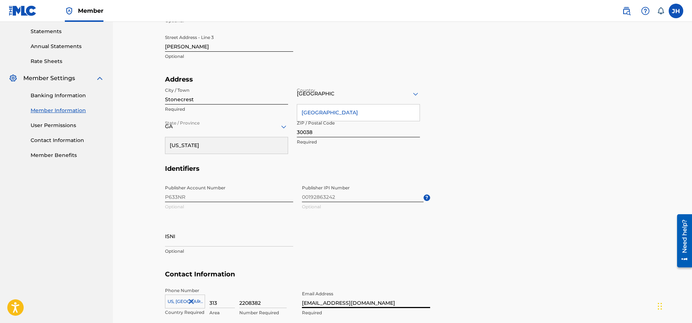
scroll to position [239, 0]
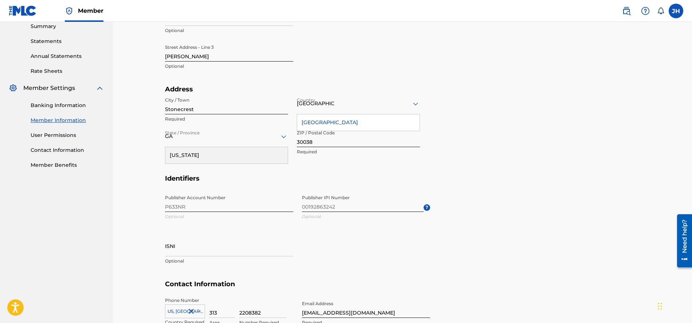
click at [322, 123] on div "[GEOGRAPHIC_DATA]" at bounding box center [358, 122] width 122 height 16
click at [201, 140] on div "GA" at bounding box center [226, 136] width 123 height 9
click at [165, 136] on input "GA" at bounding box center [169, 137] width 9 height 8
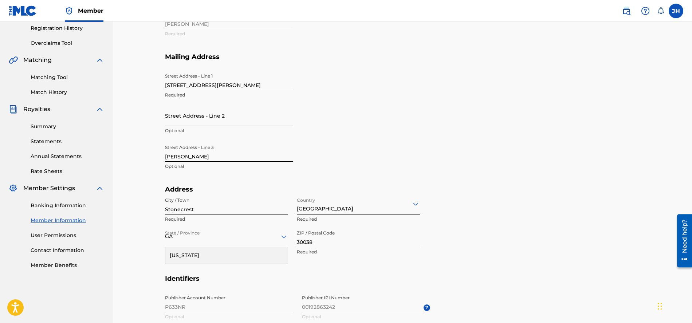
scroll to position [0, 0]
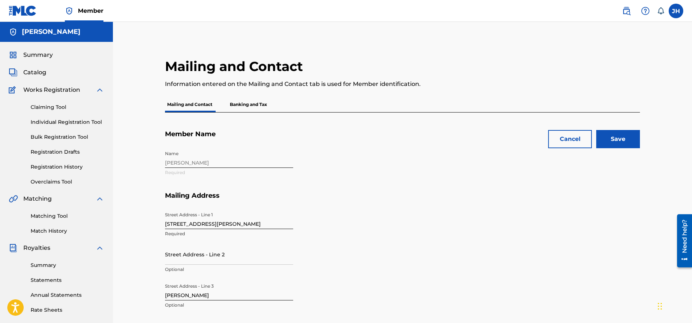
click at [619, 136] on input "Save" at bounding box center [618, 139] width 44 height 18
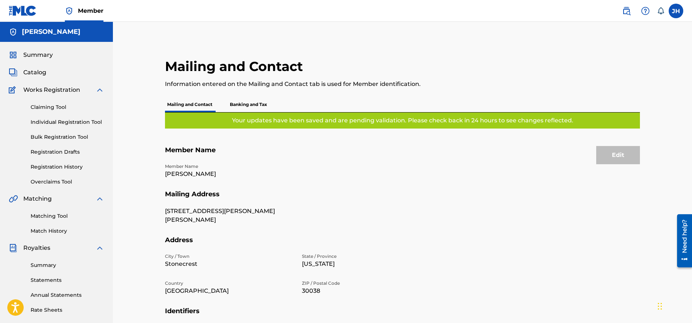
click at [188, 103] on p "Mailing and Contact" at bounding box center [190, 104] width 50 height 15
click at [34, 51] on span "Summary" at bounding box center [38, 55] width 30 height 9
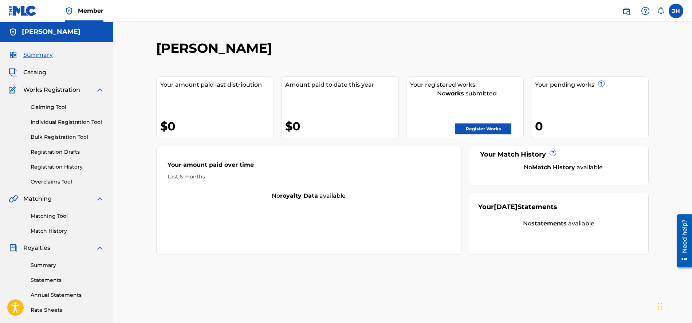
click at [54, 110] on link "Claiming Tool" at bounding box center [68, 107] width 74 height 8
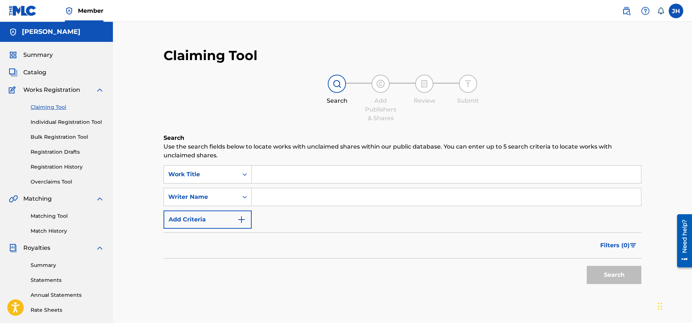
click at [267, 192] on input "Search Form" at bounding box center [446, 196] width 389 height 17
type input "[PERSON_NAME]"
click at [617, 279] on button "Search" at bounding box center [614, 275] width 55 height 18
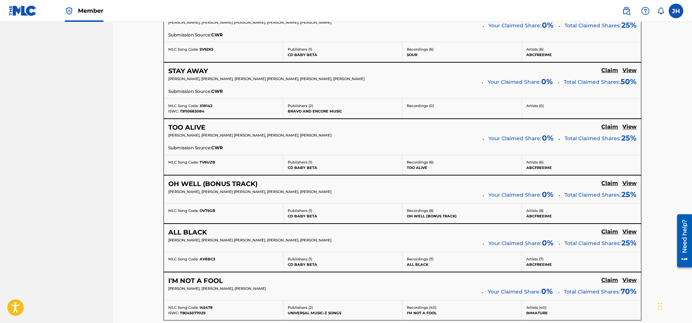
scroll to position [563, 0]
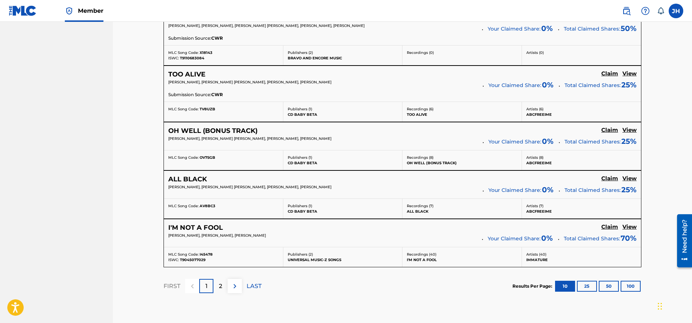
click at [209, 227] on h5 "I'M NOT A FOOL" at bounding box center [195, 228] width 55 height 8
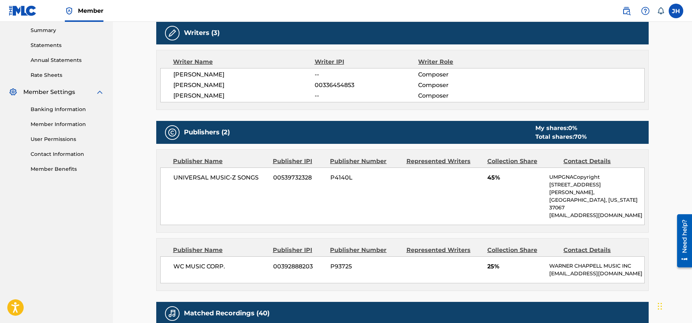
scroll to position [223, 0]
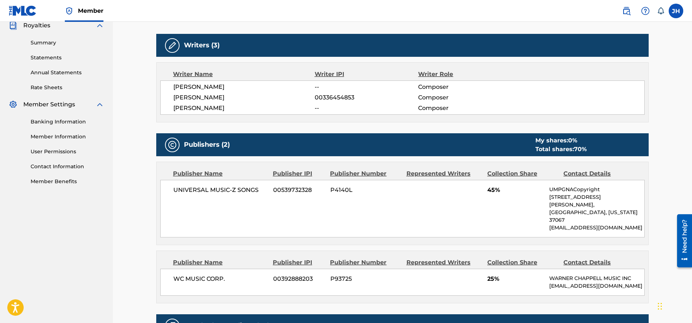
click at [198, 106] on span "[PERSON_NAME]" at bounding box center [243, 108] width 141 height 9
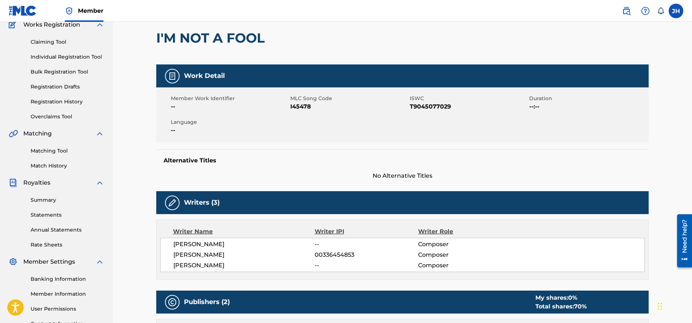
scroll to position [56, 0]
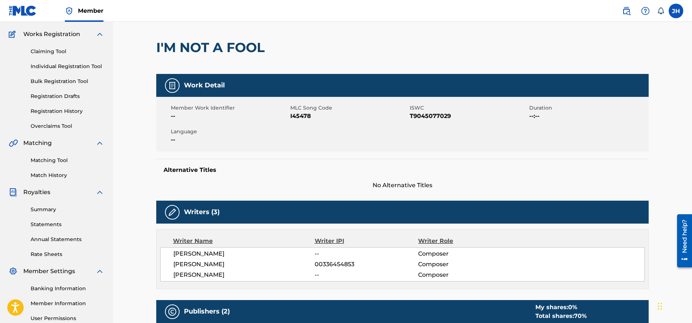
click at [47, 51] on link "Claiming Tool" at bounding box center [68, 52] width 74 height 8
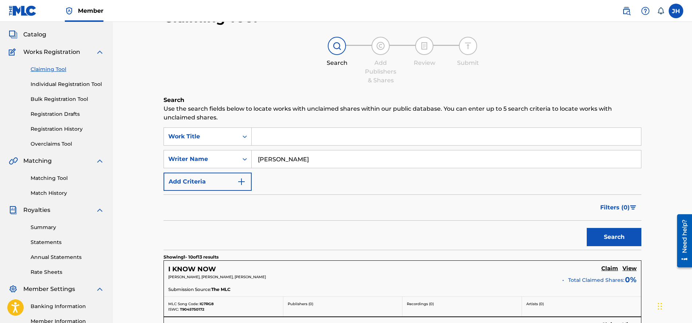
scroll to position [39, 0]
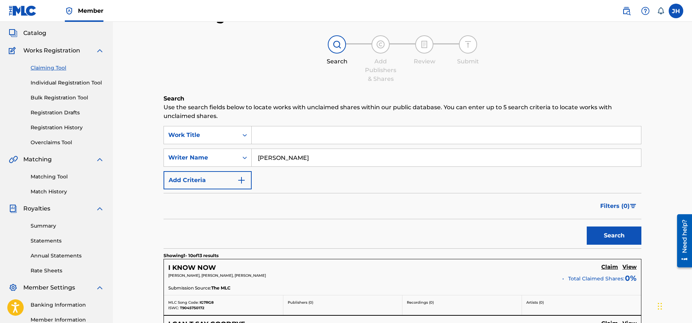
click at [609, 266] on h5 "Claim" at bounding box center [609, 267] width 17 height 7
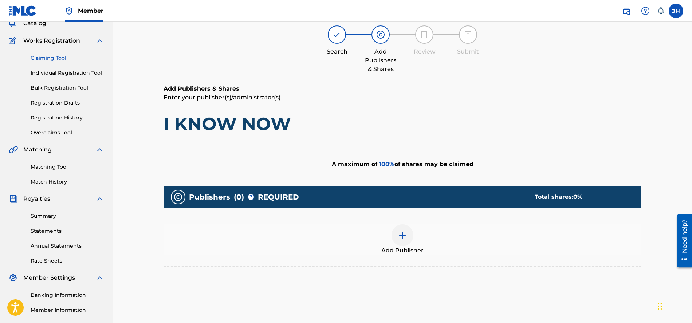
scroll to position [112, 0]
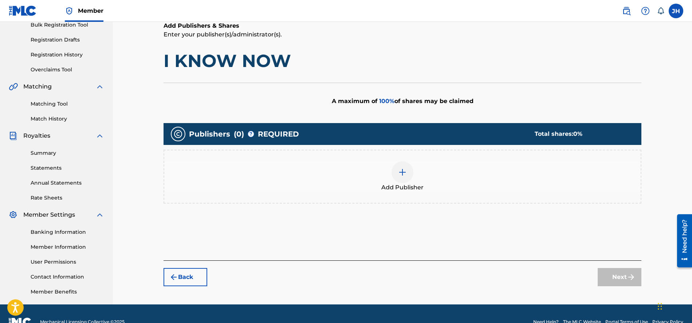
click at [402, 171] on img at bounding box center [402, 172] width 9 height 9
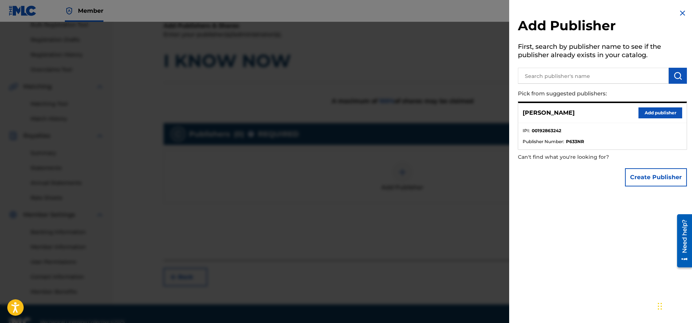
click at [648, 174] on button "Create Publisher" at bounding box center [656, 177] width 62 height 18
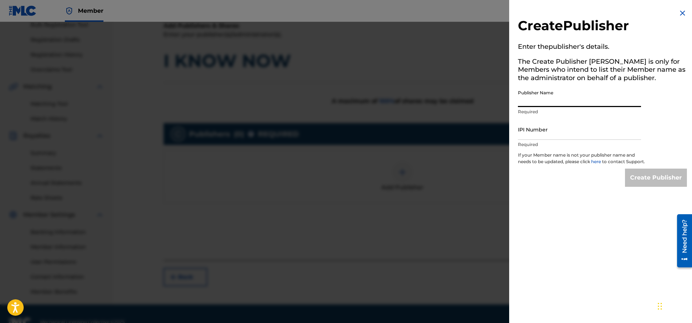
click at [568, 99] on input "Publisher Name" at bounding box center [579, 96] width 123 height 21
type input "Go Speedy Go Music"
click at [564, 135] on input "IPI Number" at bounding box center [579, 129] width 123 height 21
type input "01302044812"
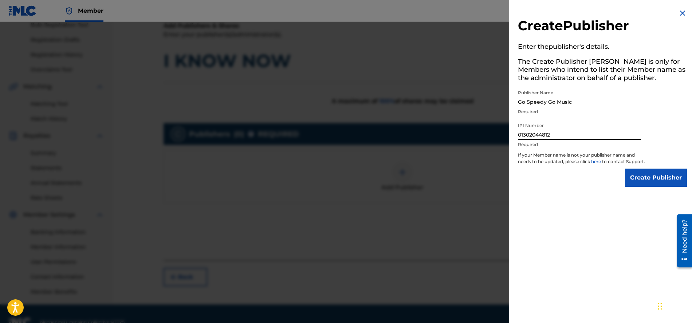
click at [649, 183] on input "Create Publisher" at bounding box center [656, 178] width 62 height 18
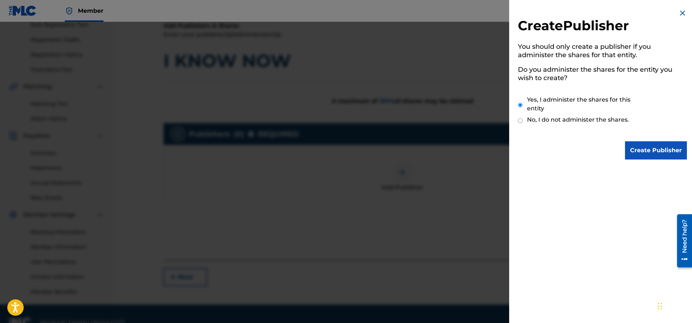
click at [648, 152] on input "Create Publisher" at bounding box center [656, 150] width 62 height 18
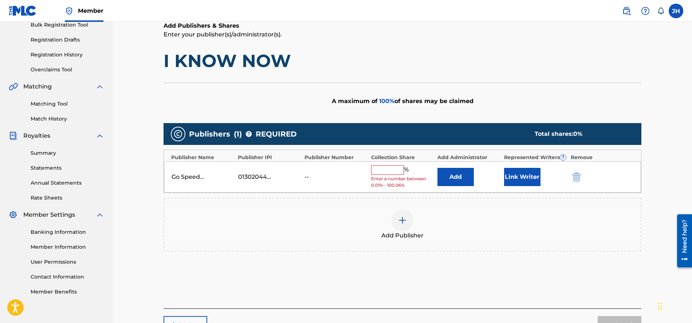
click at [384, 167] on input "text" at bounding box center [387, 169] width 33 height 9
click at [388, 169] on input "text" at bounding box center [387, 169] width 33 height 9
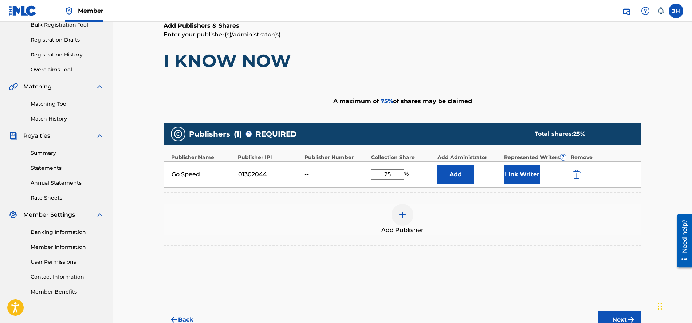
type input "25"
click at [524, 174] on button "Link Writer" at bounding box center [522, 174] width 36 height 18
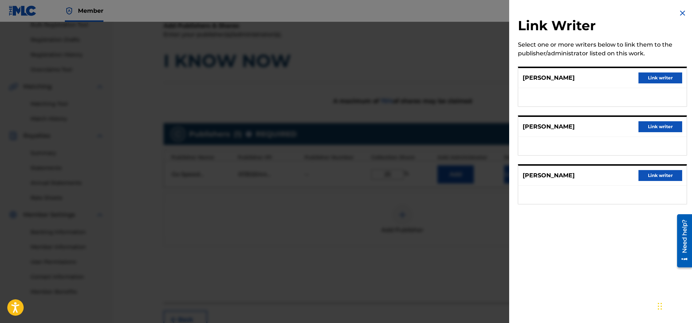
click at [650, 172] on button "Link writer" at bounding box center [661, 175] width 44 height 11
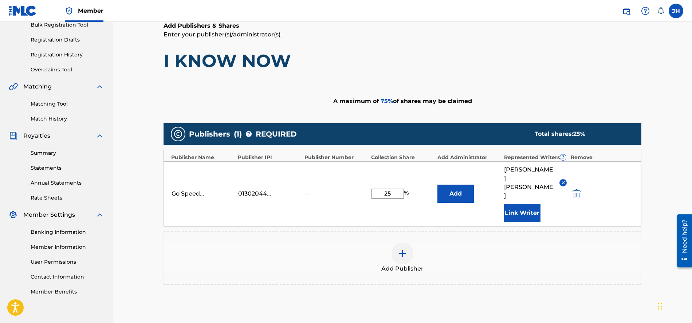
click at [464, 188] on button "Add" at bounding box center [455, 194] width 36 height 18
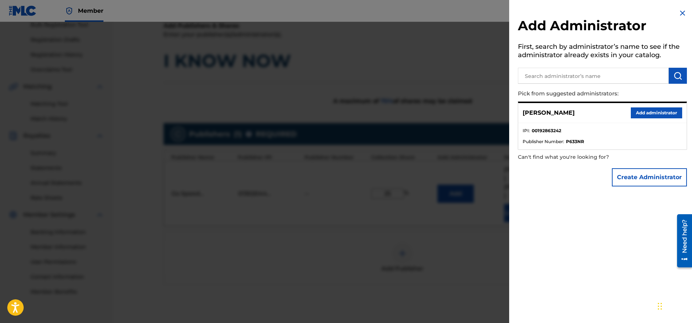
click at [657, 114] on button "Add administrator" at bounding box center [656, 112] width 51 height 11
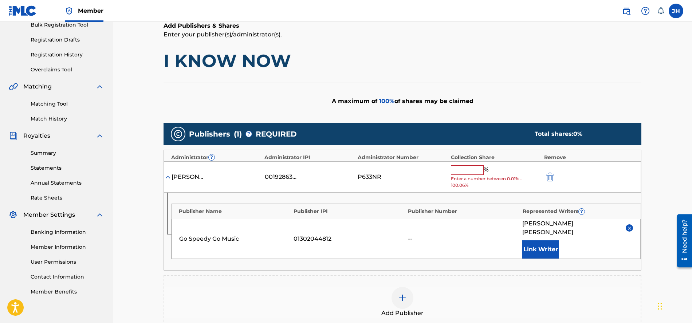
click at [466, 169] on input "text" at bounding box center [467, 169] width 33 height 9
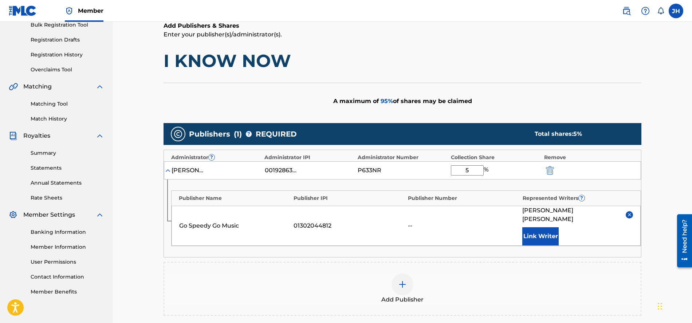
type input "5"
click at [539, 227] on button "Link Writer" at bounding box center [540, 236] width 36 height 18
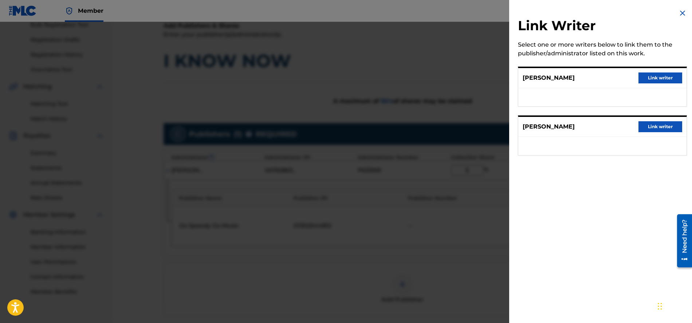
click at [682, 11] on img at bounding box center [682, 13] width 9 height 9
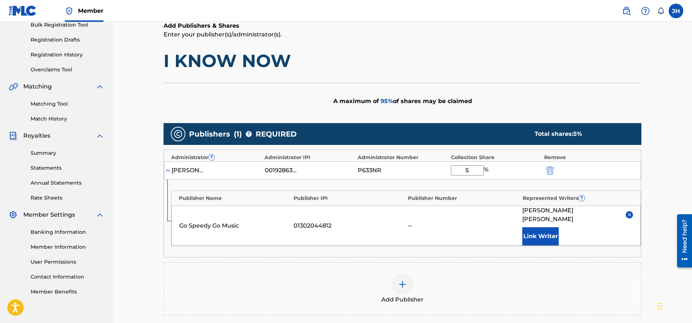
scroll to position [111, 0]
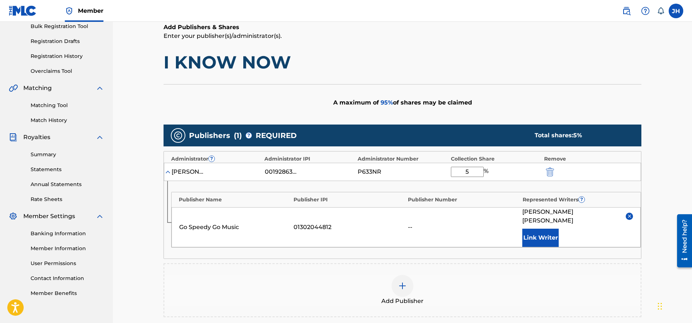
click at [413, 223] on div "--" at bounding box center [463, 227] width 111 height 9
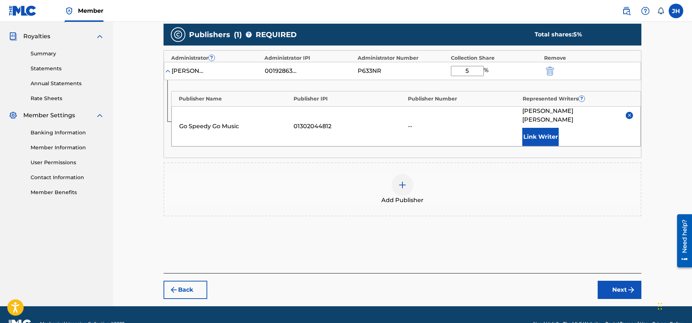
scroll to position [221, 0]
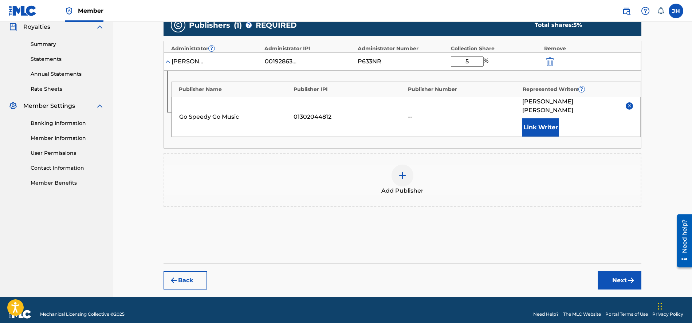
click at [614, 271] on button "Next" at bounding box center [620, 280] width 44 height 18
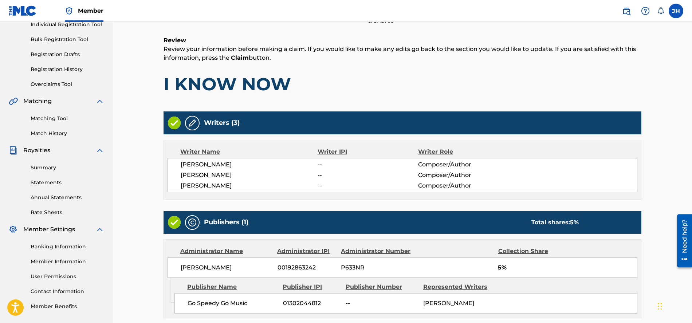
scroll to position [171, 0]
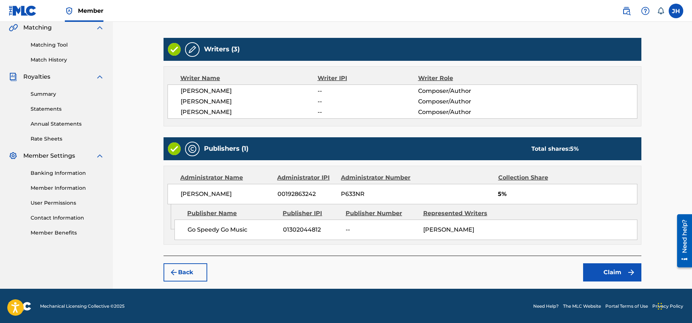
click at [191, 270] on button "Back" at bounding box center [186, 272] width 44 height 18
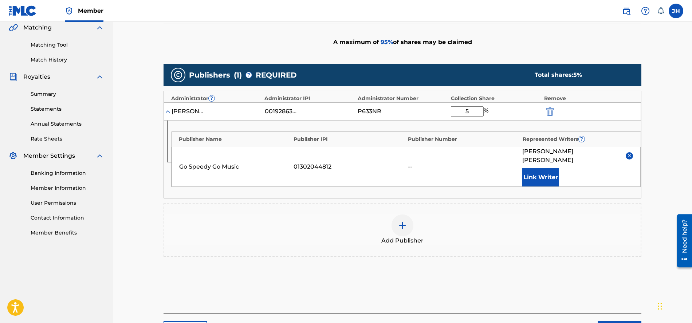
click at [464, 111] on input "5" at bounding box center [467, 111] width 33 height 10
type input "25"
click at [541, 168] on button "Link Writer" at bounding box center [540, 177] width 36 height 18
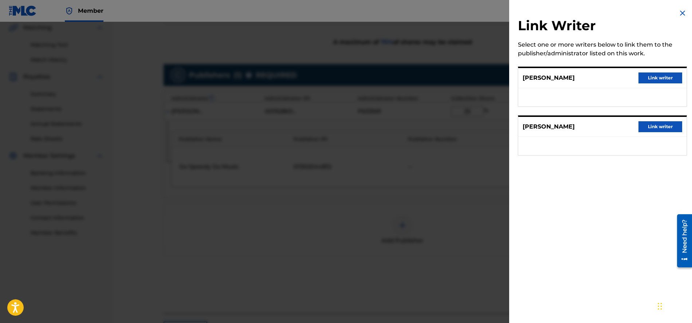
click at [680, 14] on img at bounding box center [682, 13] width 9 height 9
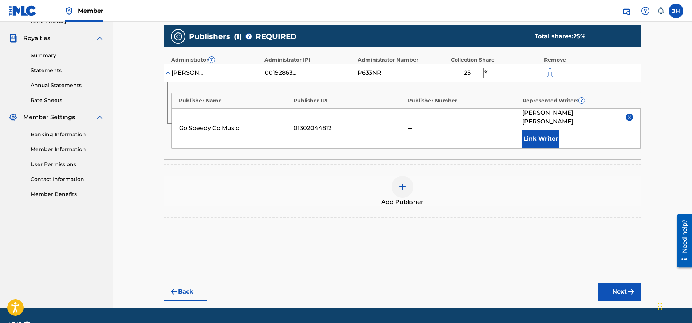
scroll to position [207, 0]
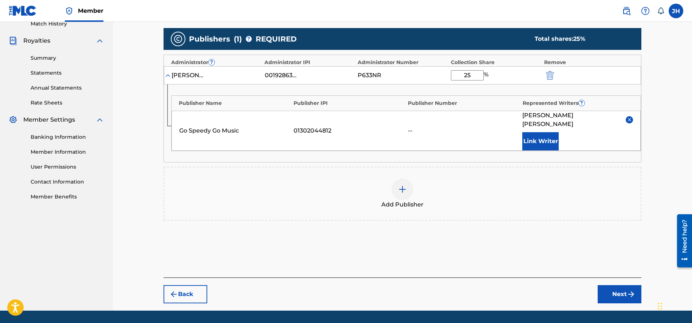
click at [621, 285] on button "Next" at bounding box center [620, 294] width 44 height 18
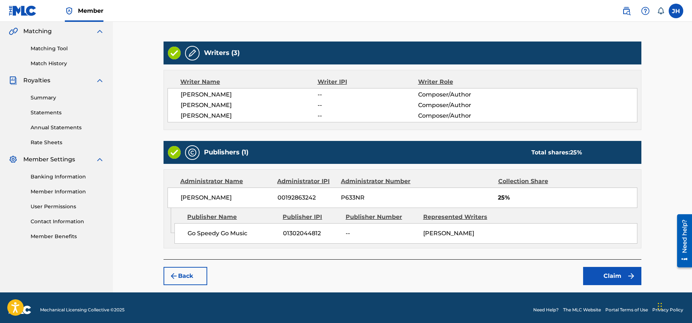
scroll to position [171, 0]
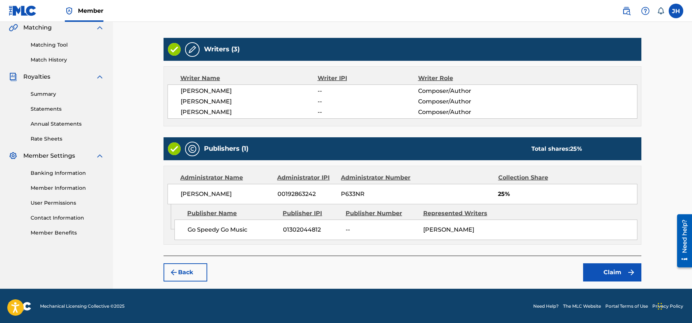
click at [609, 273] on button "Claim" at bounding box center [612, 272] width 58 height 18
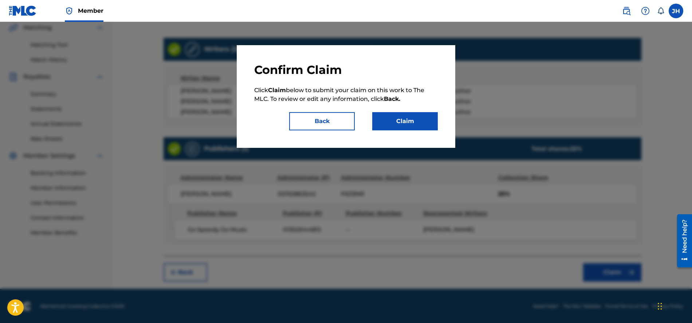
click at [409, 124] on button "Claim" at bounding box center [405, 121] width 66 height 18
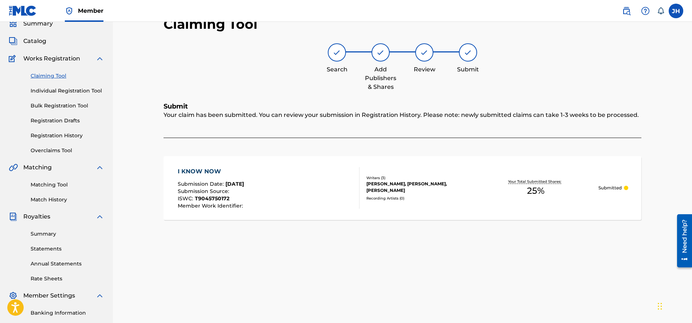
scroll to position [0, 0]
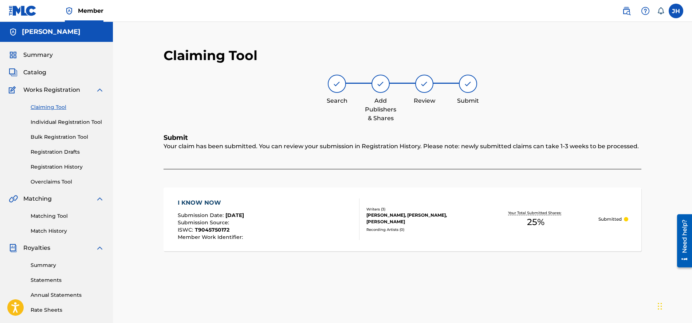
click at [36, 55] on span "Summary" at bounding box center [38, 55] width 30 height 9
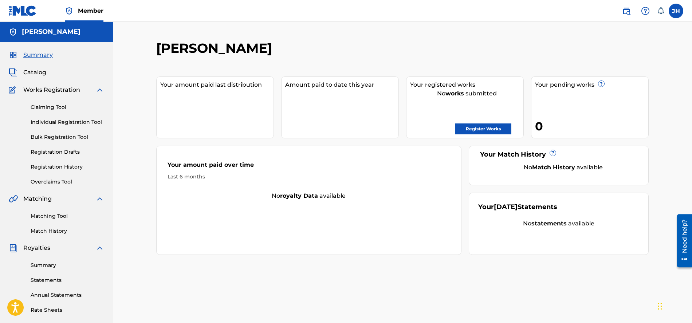
click at [47, 106] on link "Claiming Tool" at bounding box center [68, 107] width 74 height 8
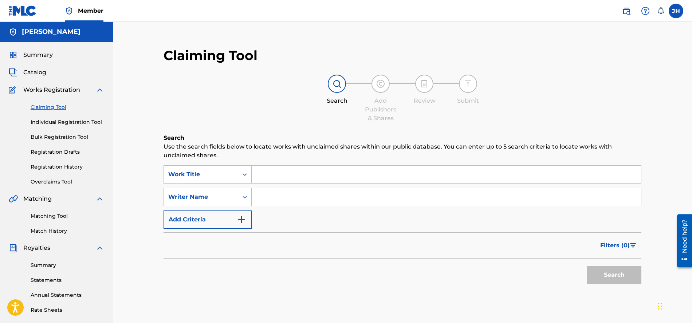
click at [274, 171] on input "Search Form" at bounding box center [446, 174] width 389 height 17
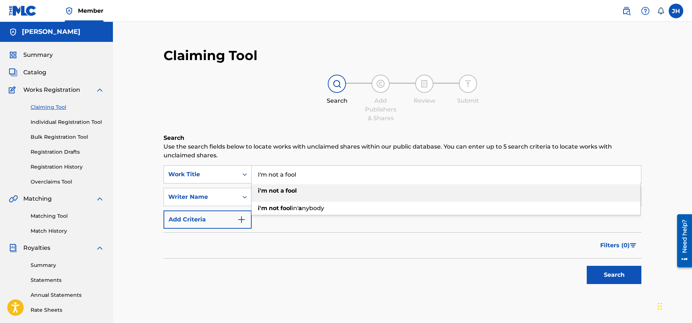
click at [292, 190] on strong "fool" at bounding box center [291, 190] width 11 height 7
type input "i'm not a fool"
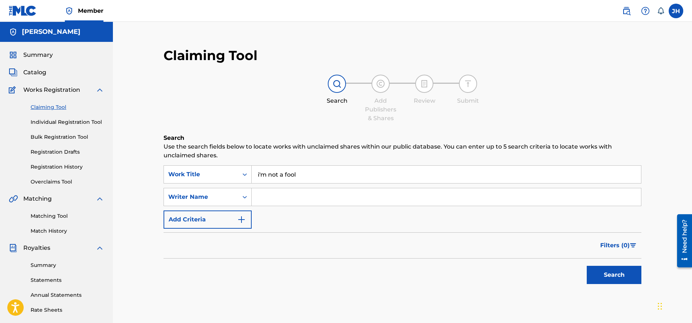
click at [341, 196] on input "Search Form" at bounding box center [446, 196] width 389 height 17
type input "[PERSON_NAME]"
click at [605, 273] on button "Search" at bounding box center [614, 275] width 55 height 18
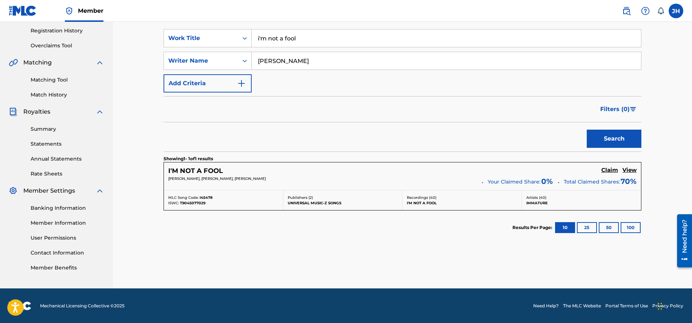
scroll to position [137, 0]
click at [200, 171] on h5 "I'M NOT A FOOL" at bounding box center [195, 170] width 55 height 8
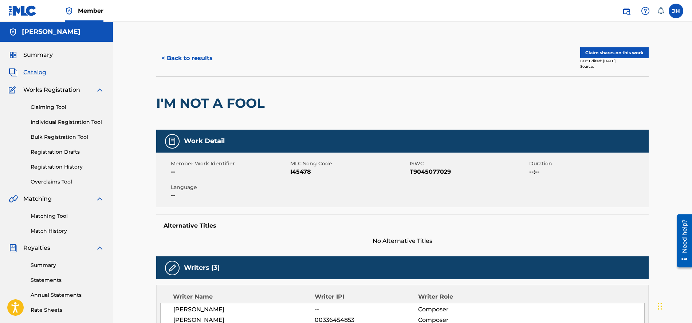
click at [596, 54] on button "Claim shares on this work" at bounding box center [614, 52] width 68 height 11
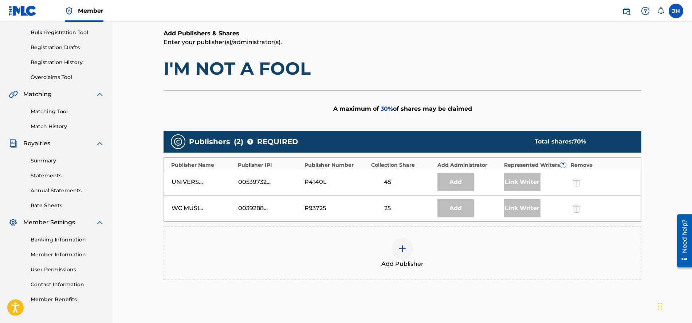
scroll to position [186, 0]
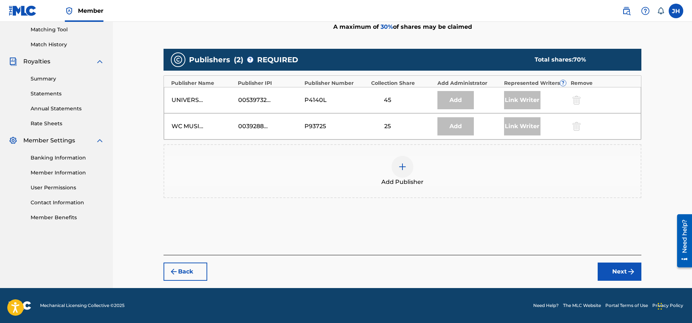
click at [401, 167] on img at bounding box center [402, 166] width 9 height 9
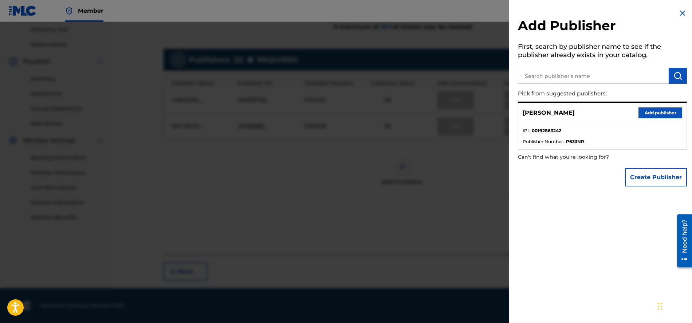
click at [571, 75] on input "text" at bounding box center [593, 76] width 151 height 16
click at [649, 178] on button "Create Publisher" at bounding box center [656, 177] width 62 height 18
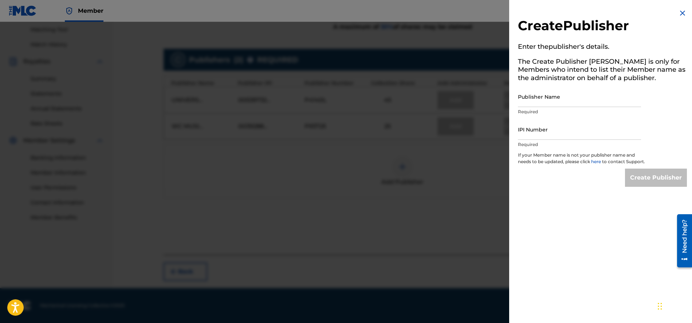
click at [558, 99] on input "Publisher Name" at bounding box center [579, 96] width 123 height 21
type input "Go Speedy Go Music"
click at [559, 131] on input "IPI Number" at bounding box center [579, 129] width 123 height 21
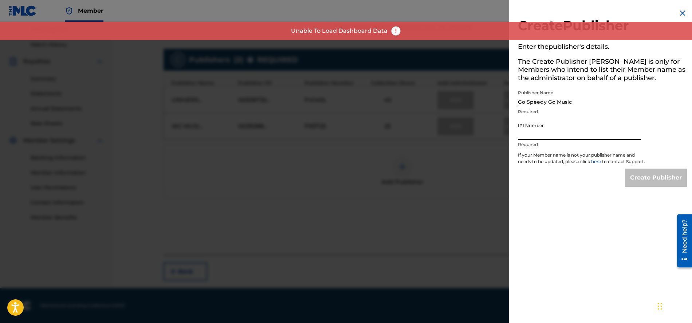
type input "01302044812"
click at [644, 185] on input "Create Publisher" at bounding box center [656, 178] width 62 height 18
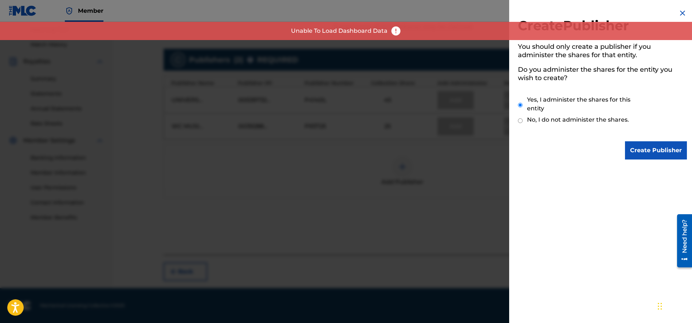
click at [647, 149] on input "Create Publisher" at bounding box center [656, 150] width 62 height 18
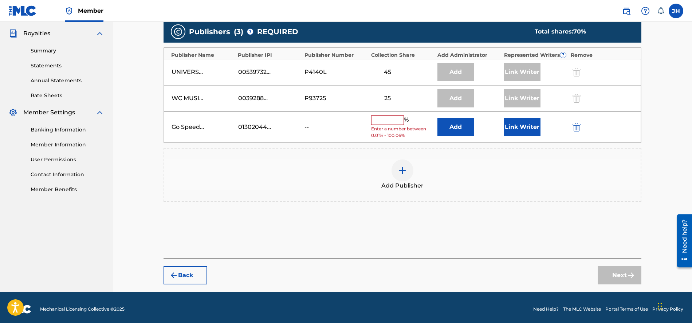
scroll to position [213, 0]
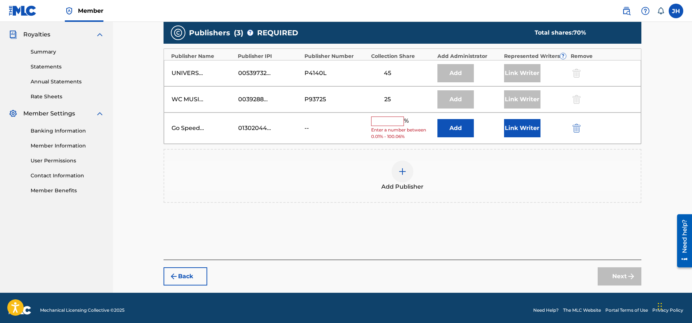
click at [389, 120] on input "text" at bounding box center [387, 121] width 33 height 9
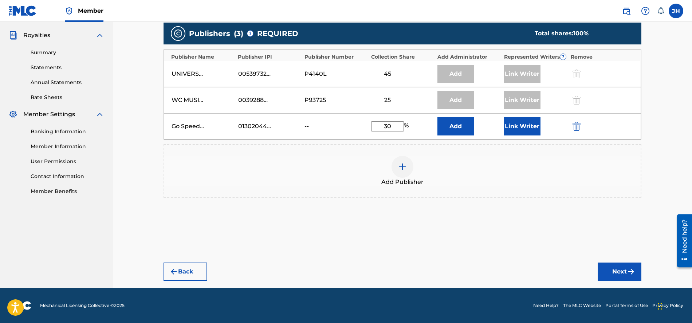
type input "30"
click at [454, 128] on button "Add" at bounding box center [455, 126] width 36 height 18
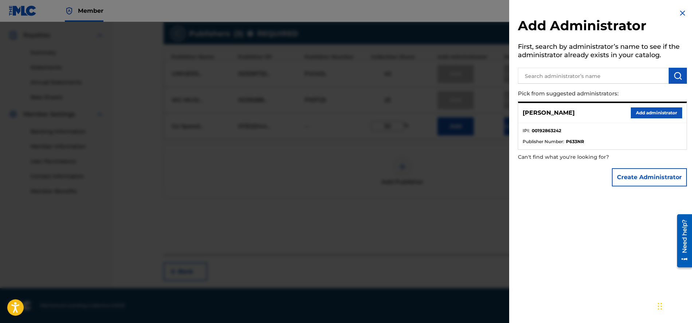
click at [650, 111] on button "Add administrator" at bounding box center [656, 112] width 51 height 11
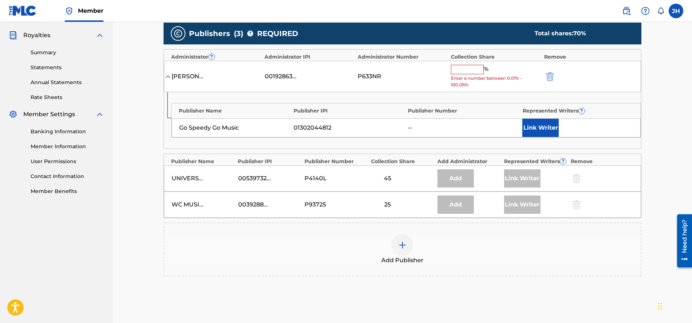
click at [472, 68] on input "text" at bounding box center [467, 69] width 33 height 9
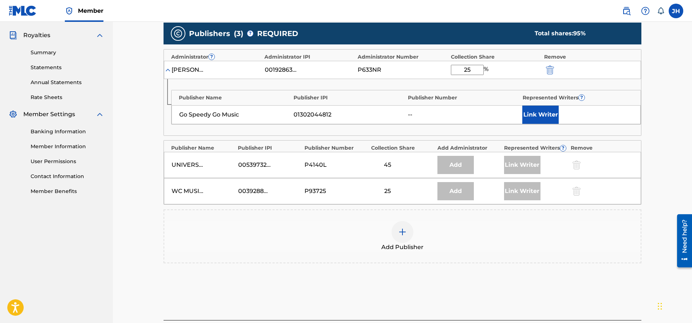
click at [545, 116] on button "Link Writer" at bounding box center [540, 115] width 36 height 18
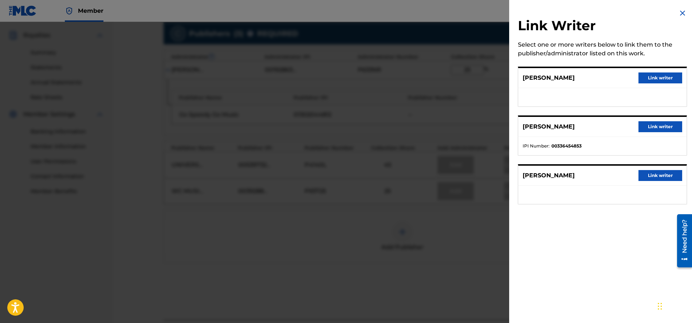
click at [660, 176] on button "Link writer" at bounding box center [661, 175] width 44 height 11
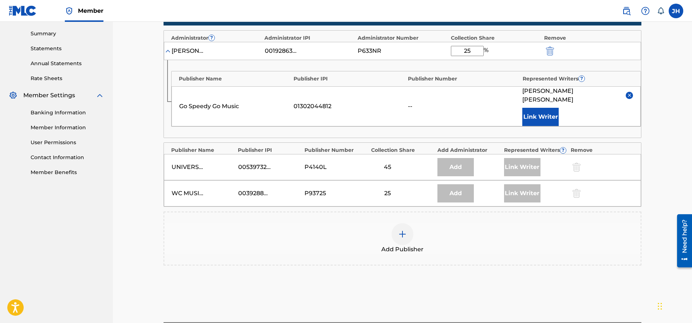
scroll to position [233, 0]
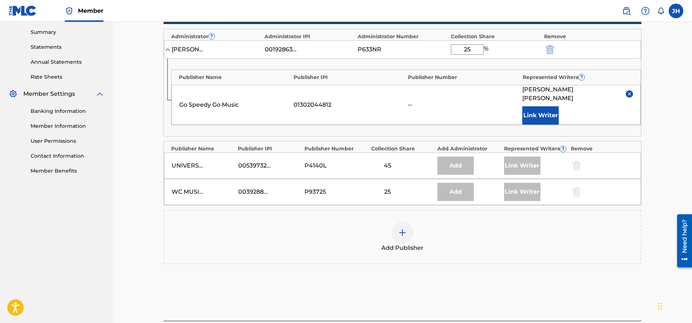
drag, startPoint x: 465, startPoint y: 48, endPoint x: 482, endPoint y: 49, distance: 17.2
click at [482, 49] on input "25" at bounding box center [467, 49] width 33 height 10
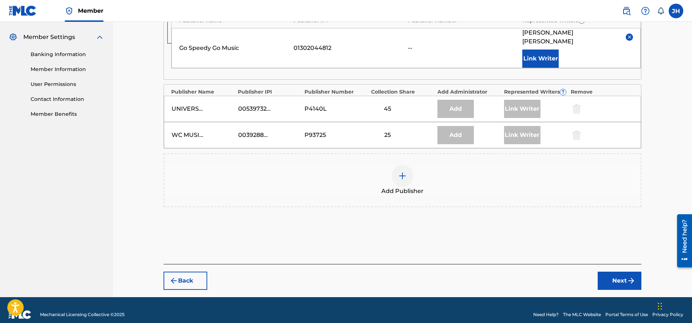
type input "30"
click at [614, 272] on button "Next" at bounding box center [620, 281] width 44 height 18
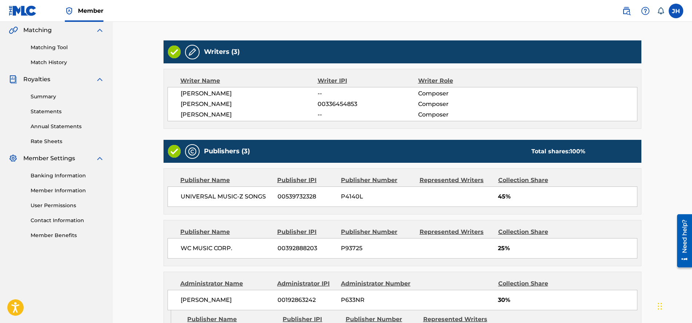
scroll to position [274, 0]
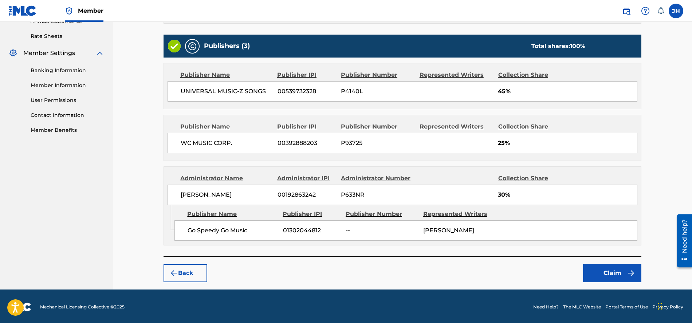
click at [607, 271] on button "Claim" at bounding box center [612, 273] width 58 height 18
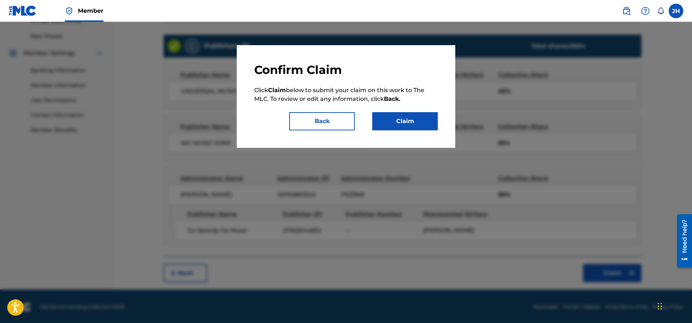
click at [397, 124] on button "Claim" at bounding box center [405, 121] width 66 height 18
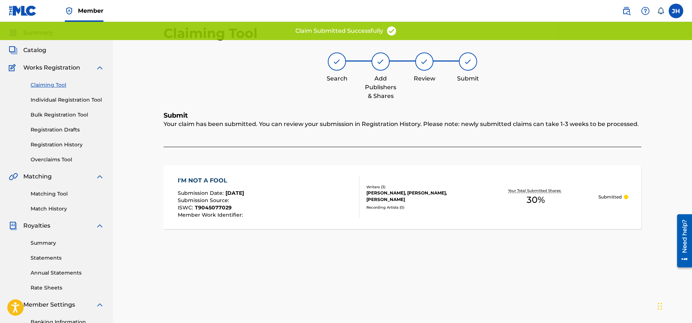
scroll to position [0, 0]
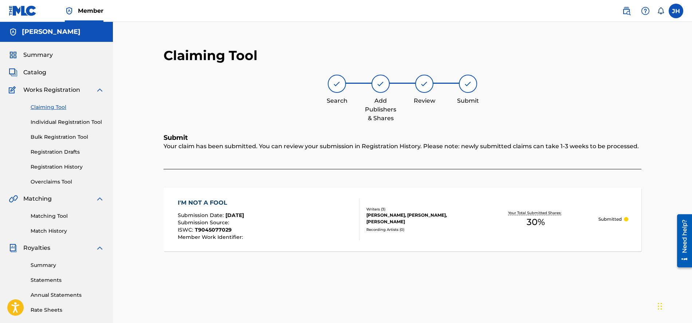
click at [62, 165] on link "Registration History" at bounding box center [68, 167] width 74 height 8
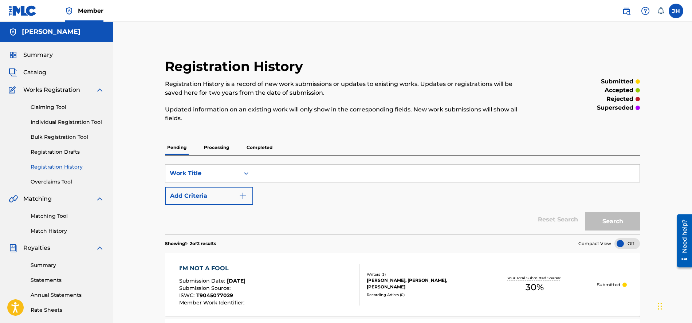
click at [44, 106] on link "Claiming Tool" at bounding box center [68, 107] width 74 height 8
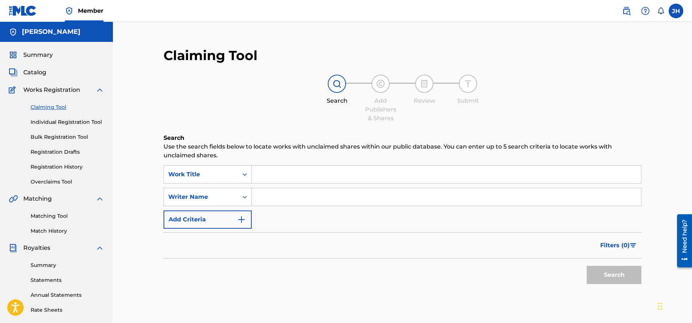
click at [282, 193] on input "Search Form" at bounding box center [446, 196] width 389 height 17
type input "[PERSON_NAME]"
click at [601, 277] on button "Search" at bounding box center [614, 275] width 55 height 18
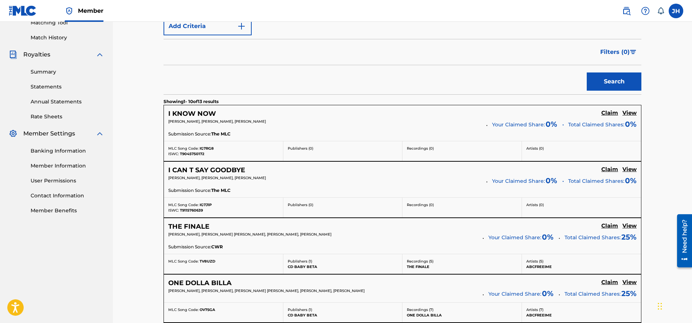
scroll to position [195, 0]
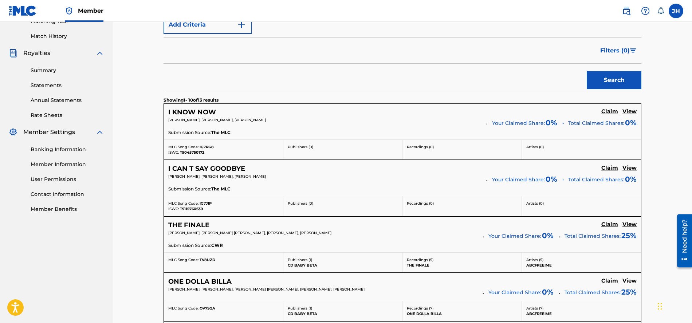
click at [196, 227] on h5 "THE FINALE" at bounding box center [188, 225] width 41 height 8
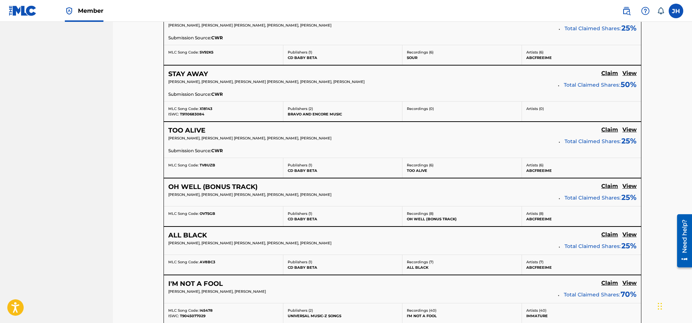
scroll to position [585, 0]
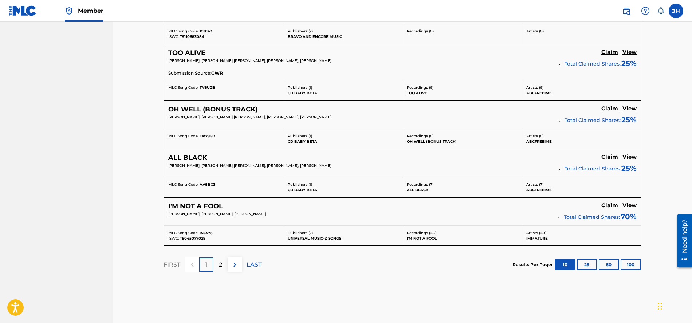
click at [253, 266] on p "LAST" at bounding box center [254, 264] width 15 height 9
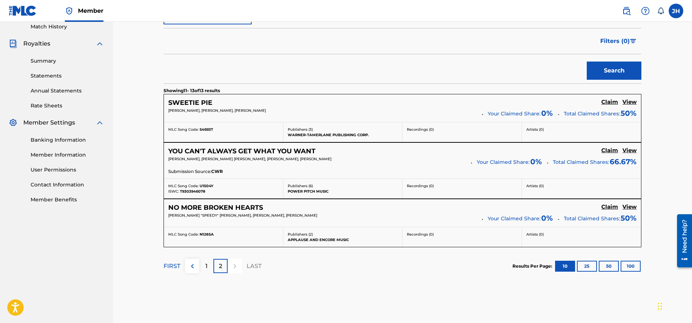
scroll to position [201, 0]
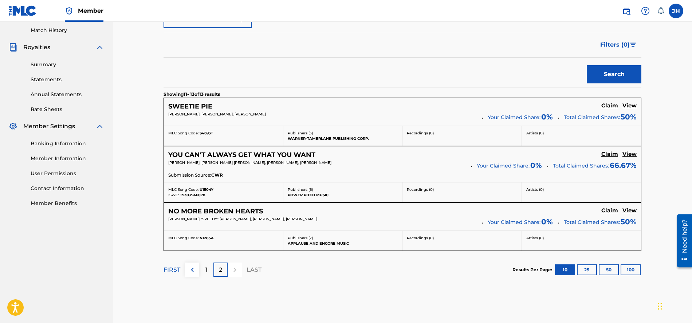
click at [611, 109] on h5 "Claim" at bounding box center [609, 105] width 17 height 7
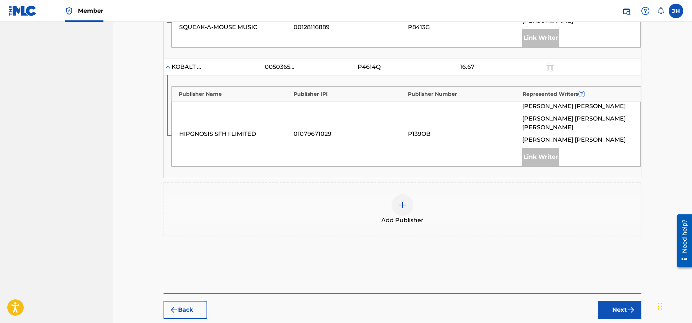
scroll to position [416, 0]
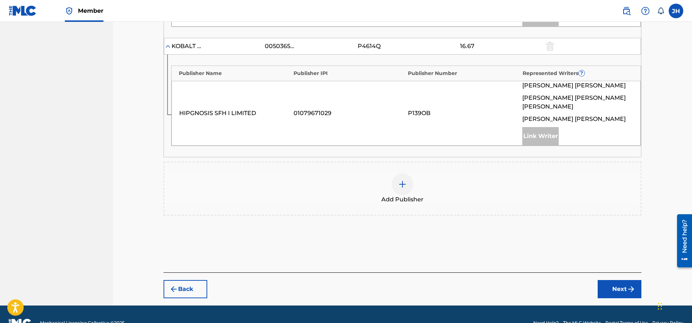
click at [402, 180] on img at bounding box center [402, 184] width 9 height 9
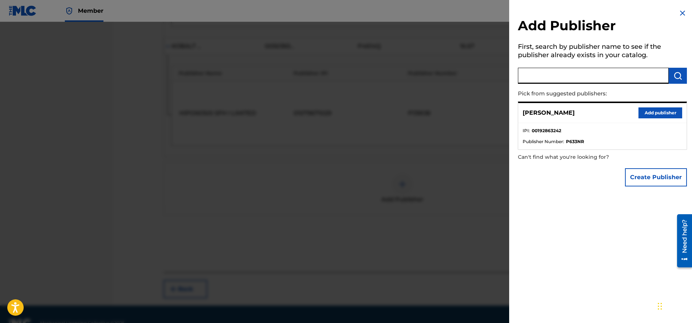
click at [567, 76] on input "text" at bounding box center [593, 76] width 151 height 16
click at [653, 177] on button "Create Publisher" at bounding box center [656, 177] width 62 height 18
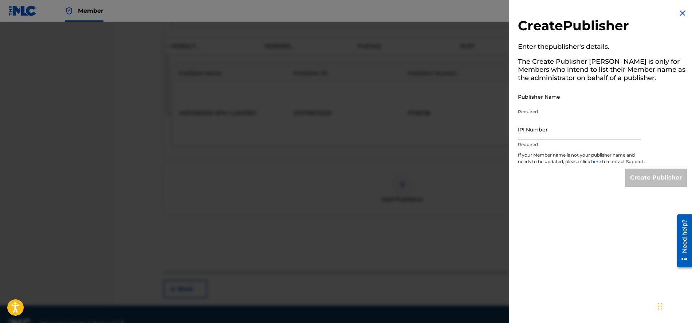
click at [576, 102] on input "Publisher Name" at bounding box center [579, 96] width 123 height 21
type input "Go Speedy Go Music"
click at [567, 134] on input "IPI Number" at bounding box center [579, 129] width 123 height 21
type input "01302044812"
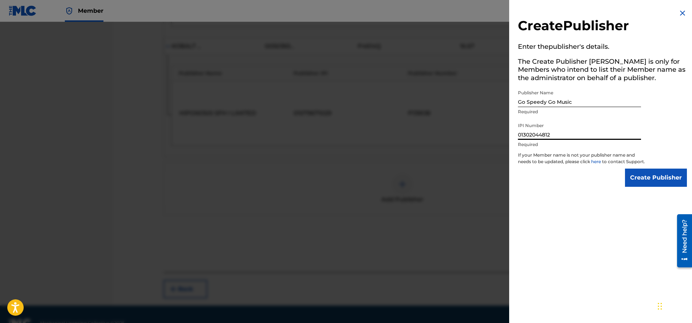
click at [650, 183] on input "Create Publisher" at bounding box center [656, 178] width 62 height 18
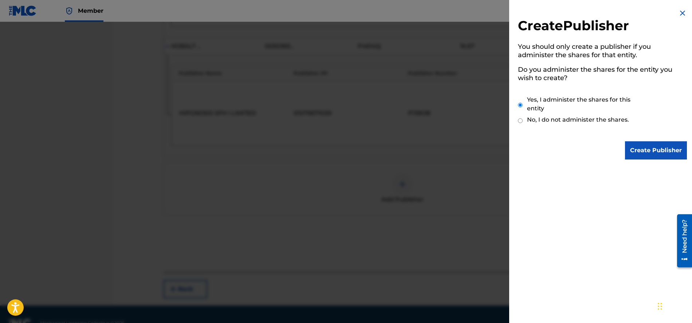
click at [644, 146] on input "Create Publisher" at bounding box center [656, 150] width 62 height 18
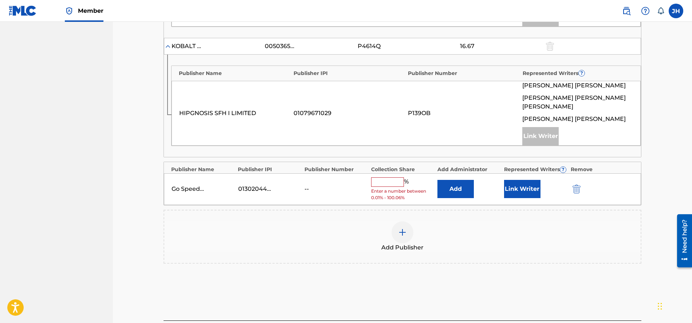
click at [382, 177] on input "text" at bounding box center [387, 181] width 33 height 9
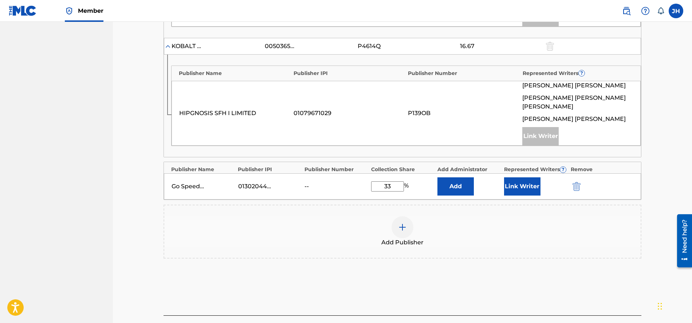
type input "33"
click at [520, 177] on button "Link Writer" at bounding box center [522, 186] width 36 height 18
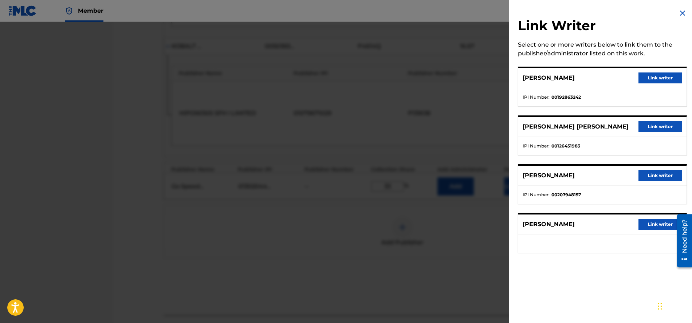
click at [660, 77] on button "Link writer" at bounding box center [661, 77] width 44 height 11
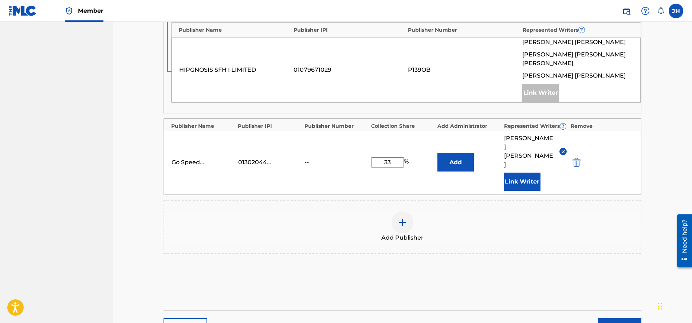
scroll to position [479, 0]
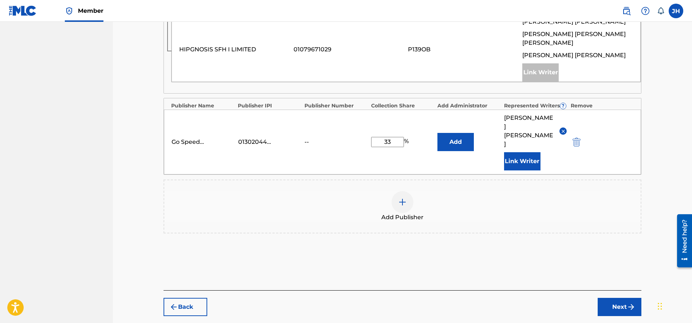
click at [624, 298] on button "Next" at bounding box center [620, 307] width 44 height 18
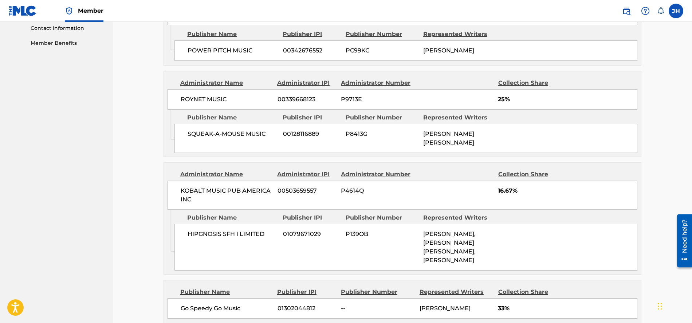
scroll to position [425, 0]
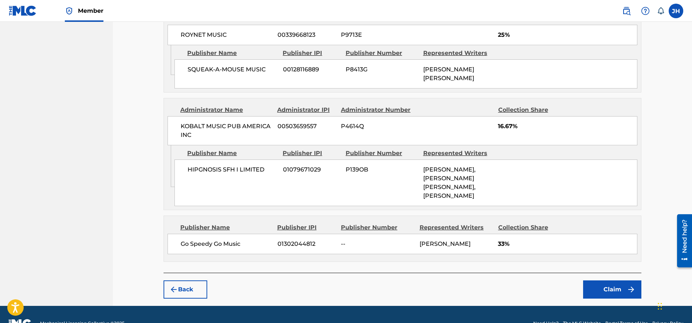
click at [614, 280] on button "Claim" at bounding box center [612, 289] width 58 height 18
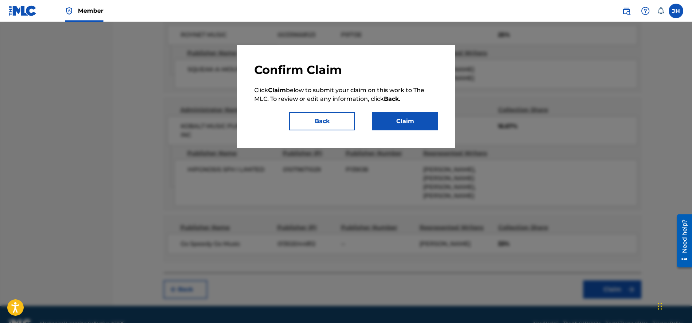
click at [417, 117] on button "Claim" at bounding box center [405, 121] width 66 height 18
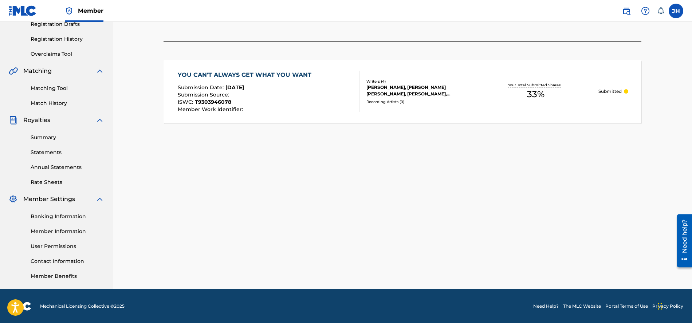
scroll to position [127, 0]
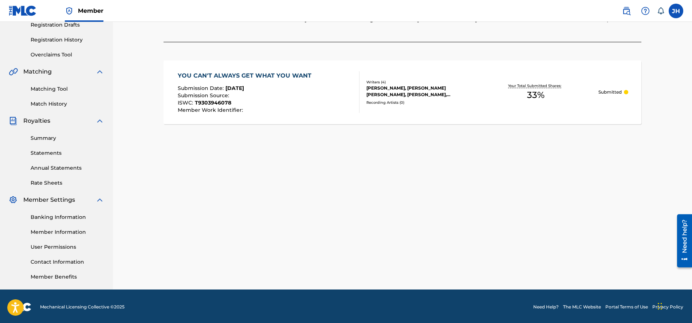
click at [54, 90] on link "Matching Tool" at bounding box center [68, 89] width 74 height 8
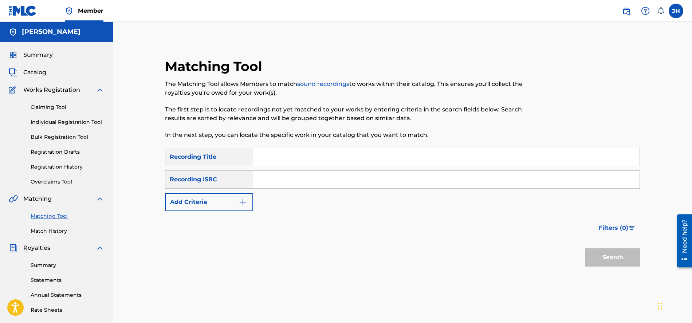
click at [47, 104] on link "Claiming Tool" at bounding box center [68, 107] width 74 height 8
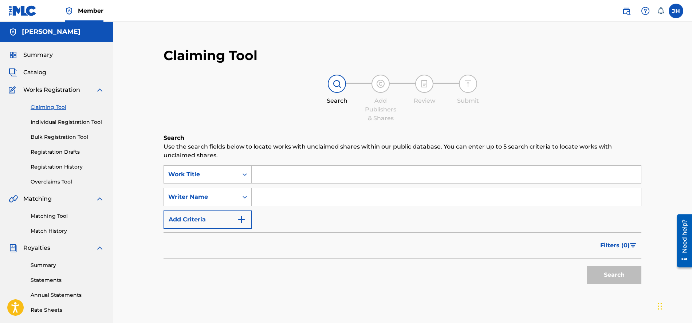
click at [270, 192] on input "Search Form" at bounding box center [446, 196] width 389 height 17
type input "[PERSON_NAME]"
click at [616, 274] on button "Search" at bounding box center [614, 275] width 55 height 18
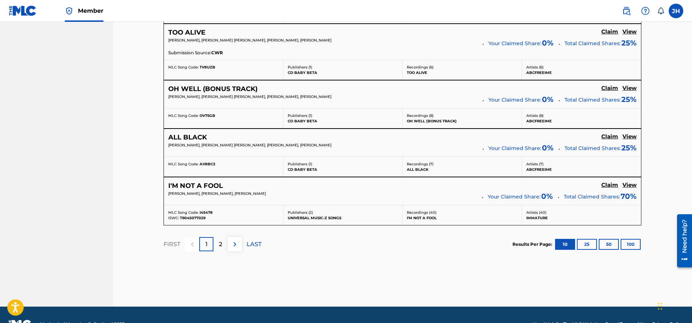
scroll to position [597, 0]
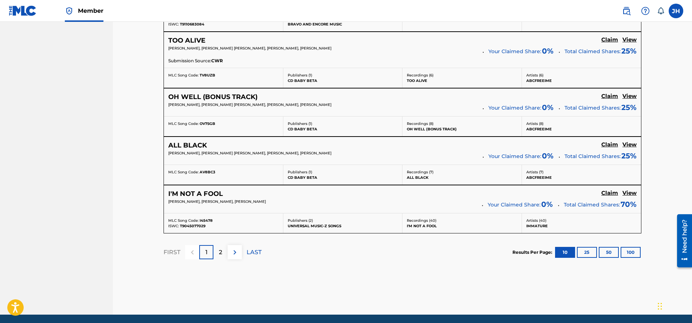
click at [222, 253] on p "2" at bounding box center [220, 252] width 3 height 9
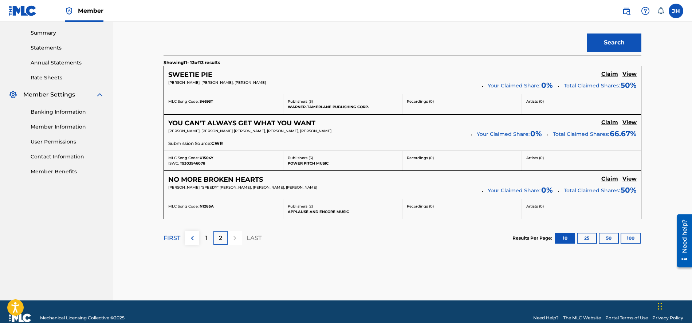
scroll to position [225, 0]
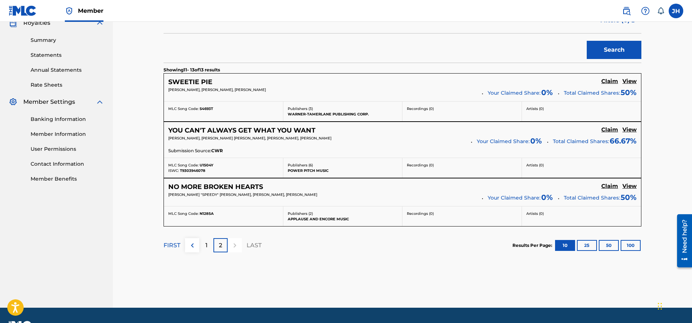
click at [609, 82] on h5 "Claim" at bounding box center [609, 81] width 17 height 7
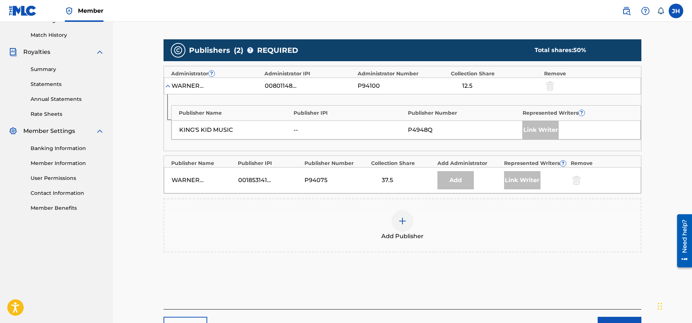
scroll to position [196, 0]
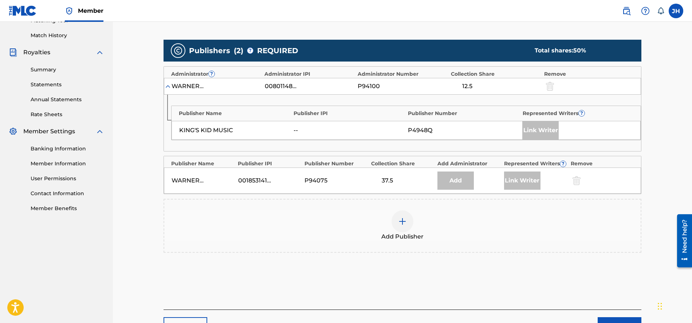
click at [404, 224] on img at bounding box center [402, 221] width 9 height 9
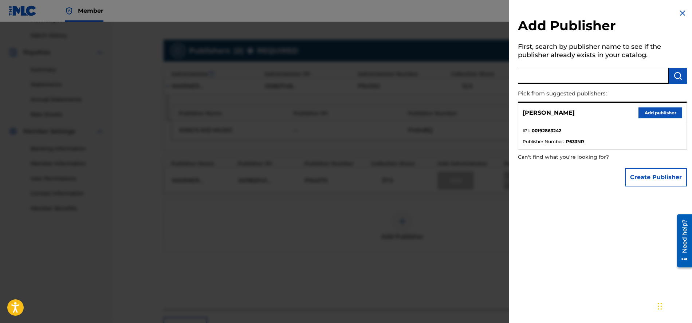
click at [593, 73] on input "text" at bounding box center [593, 76] width 151 height 16
click at [645, 170] on button "Create Publisher" at bounding box center [656, 177] width 62 height 18
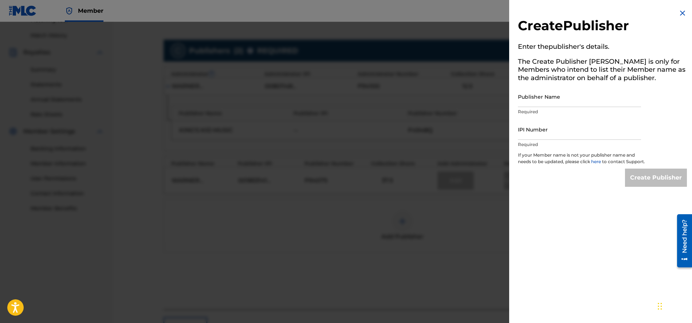
click at [573, 97] on input "Publisher Name" at bounding box center [579, 96] width 123 height 21
type input "Go Speedy Go Music"
click at [572, 132] on input "IPI Number" at bounding box center [579, 129] width 123 height 21
type input "01302044812"
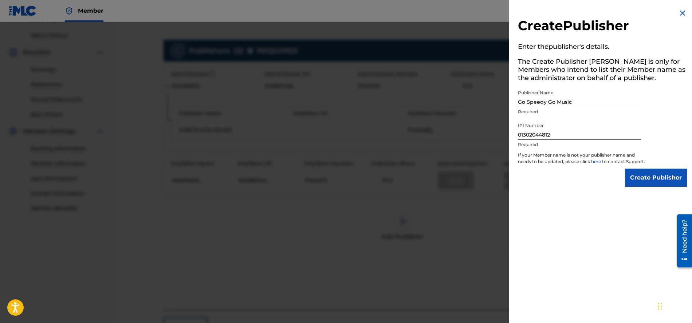
click at [656, 187] on input "Create Publisher" at bounding box center [656, 178] width 62 height 18
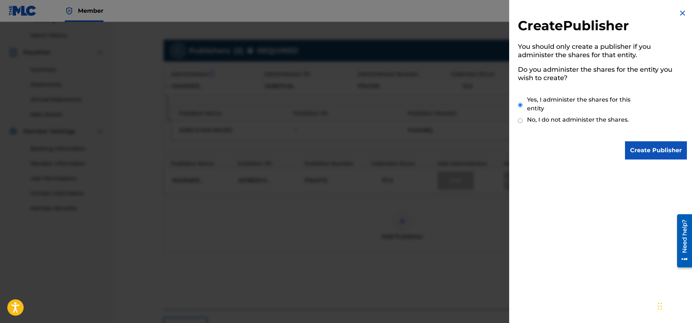
click at [652, 150] on input "Create Publisher" at bounding box center [656, 150] width 62 height 18
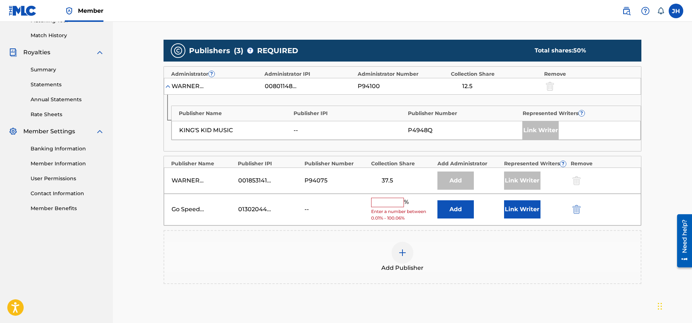
click at [387, 202] on input "text" at bounding box center [387, 202] width 33 height 9
type input "25"
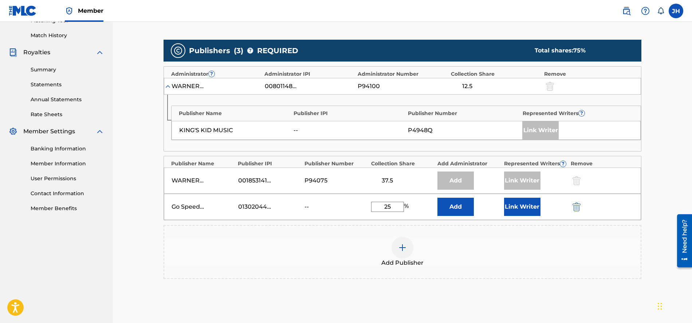
click at [518, 208] on button "Link Writer" at bounding box center [522, 207] width 36 height 18
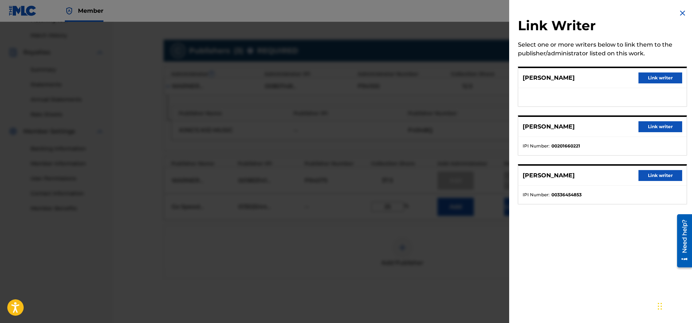
click at [657, 78] on button "Link writer" at bounding box center [661, 77] width 44 height 11
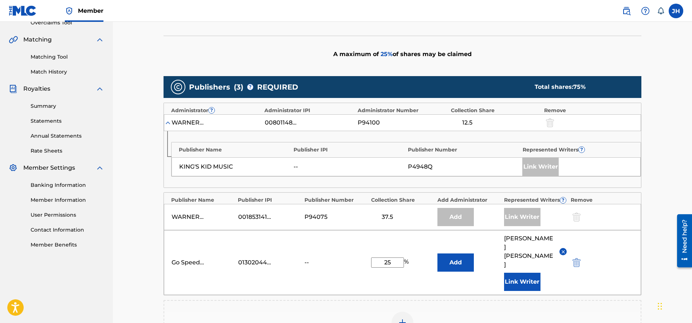
scroll to position [110, 0]
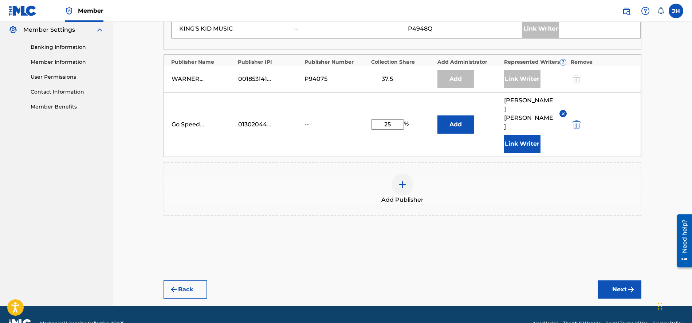
click at [624, 280] on button "Next" at bounding box center [620, 289] width 44 height 18
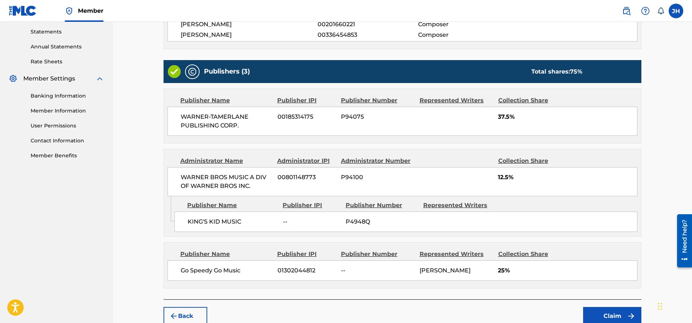
scroll to position [291, 0]
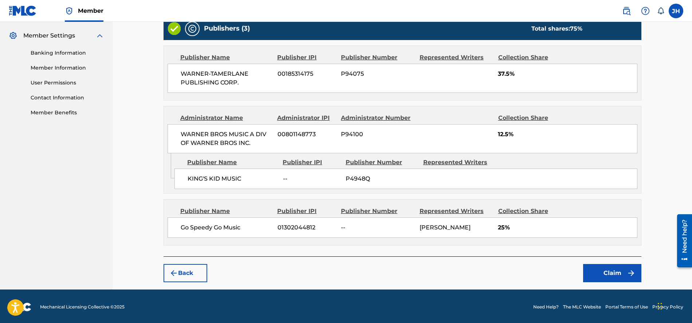
click at [611, 274] on button "Claim" at bounding box center [612, 273] width 58 height 18
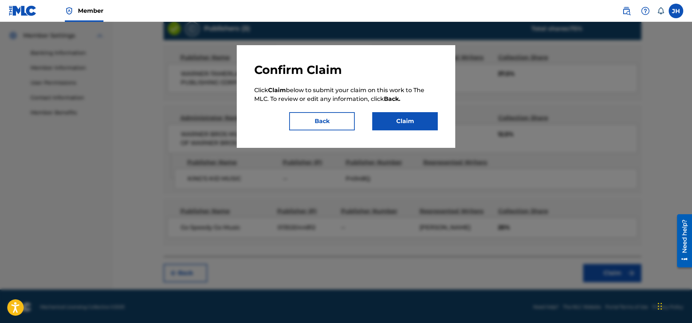
click at [405, 123] on button "Claim" at bounding box center [405, 121] width 66 height 18
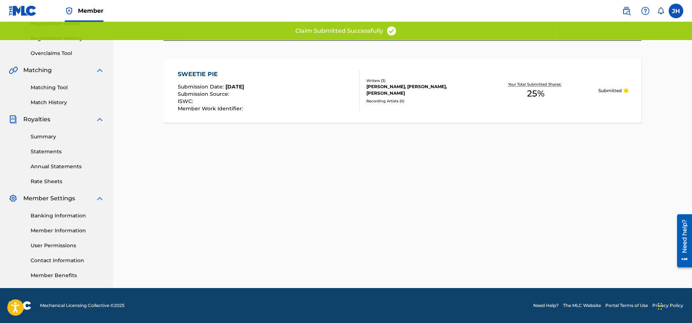
scroll to position [129, 0]
click at [49, 86] on link "Matching Tool" at bounding box center [68, 88] width 74 height 8
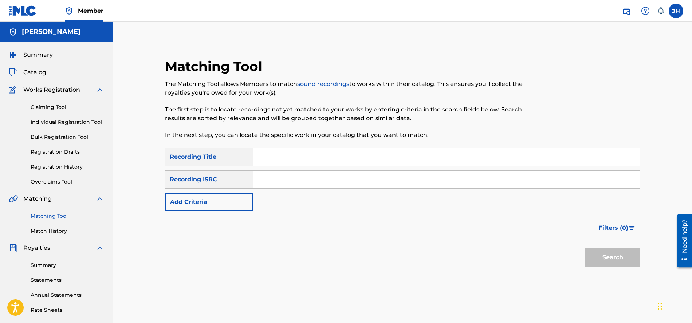
click at [51, 107] on link "Claiming Tool" at bounding box center [68, 107] width 74 height 8
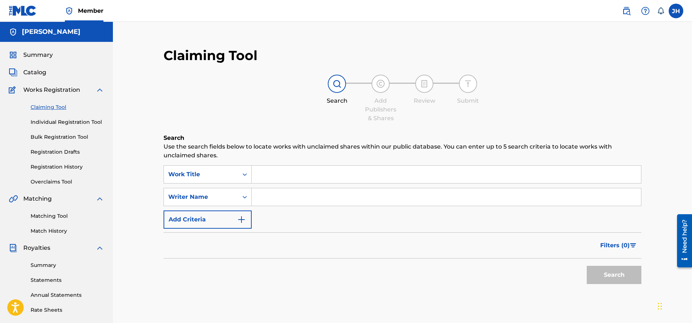
click at [285, 197] on input "Search Form" at bounding box center [446, 196] width 389 height 17
type input "[PERSON_NAME]"
click at [625, 278] on button "Search" at bounding box center [614, 275] width 55 height 18
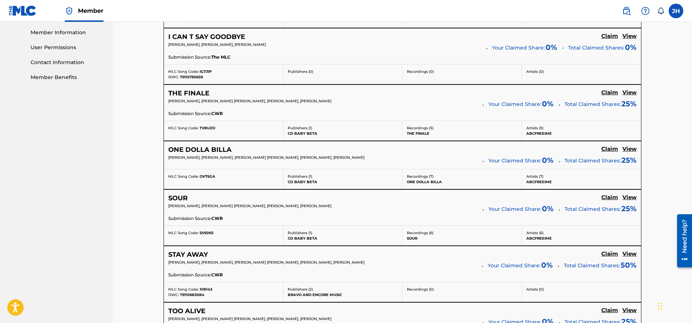
scroll to position [624, 0]
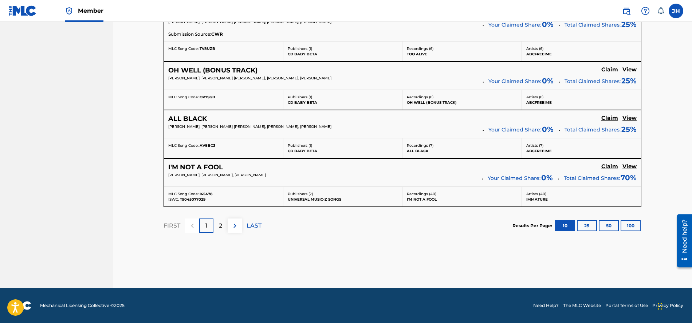
click at [218, 228] on div "2" at bounding box center [220, 226] width 14 height 14
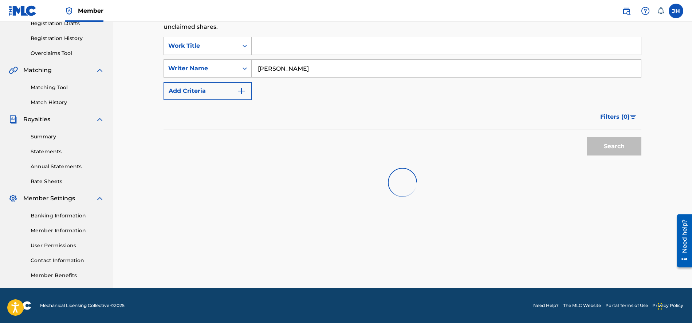
scroll to position [245, 0]
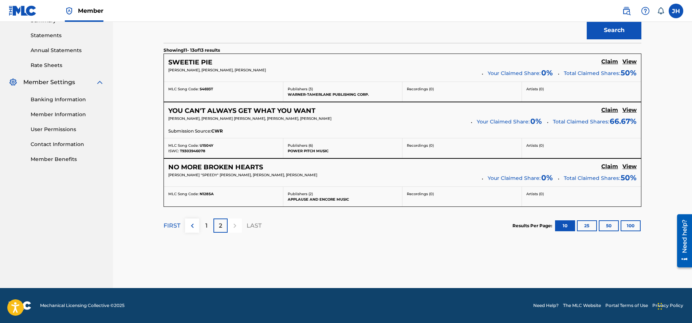
click at [611, 65] on h5 "Claim" at bounding box center [609, 61] width 17 height 7
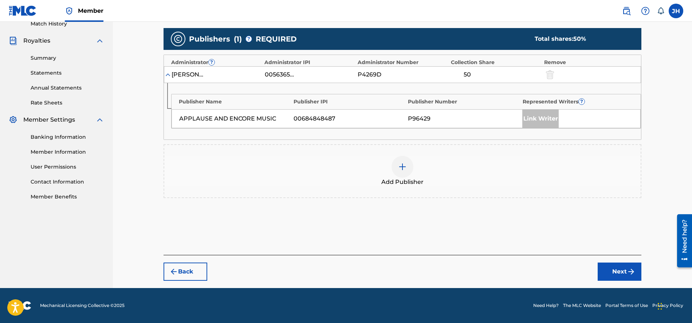
scroll to position [207, 0]
click at [397, 167] on div at bounding box center [403, 167] width 22 height 22
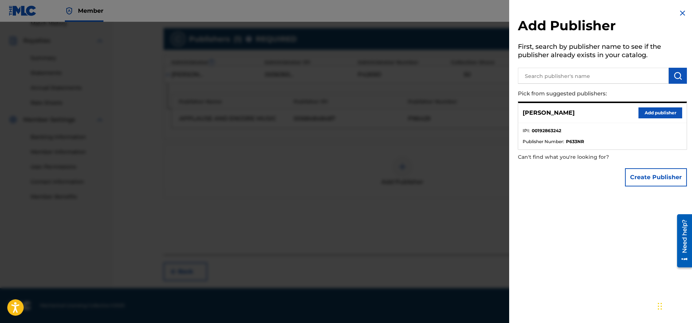
click at [655, 176] on button "Create Publisher" at bounding box center [656, 177] width 62 height 18
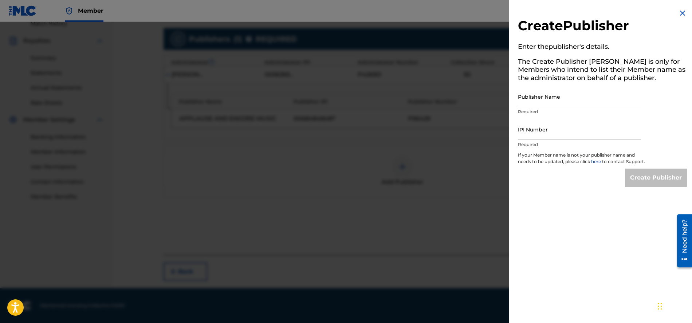
click at [555, 102] on input "Publisher Name" at bounding box center [579, 96] width 123 height 21
type input "Go Speedy Go Music"
click at [552, 133] on input "IPI Number" at bounding box center [579, 129] width 123 height 21
type input "01302044812"
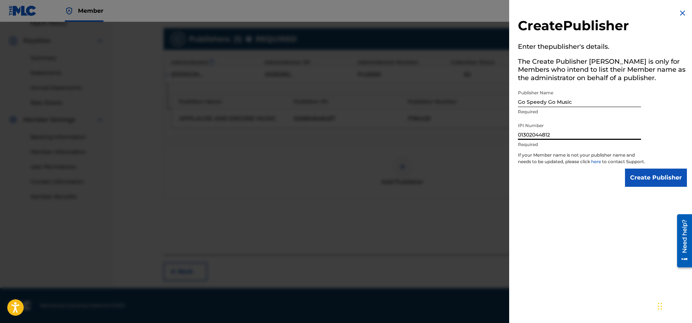
click at [659, 186] on input "Create Publisher" at bounding box center [656, 178] width 62 height 18
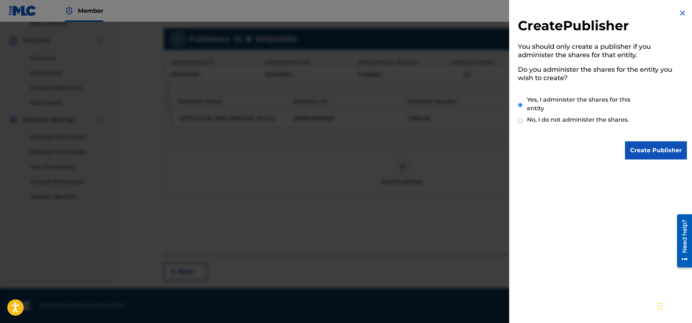
click at [640, 149] on input "Create Publisher" at bounding box center [656, 150] width 62 height 18
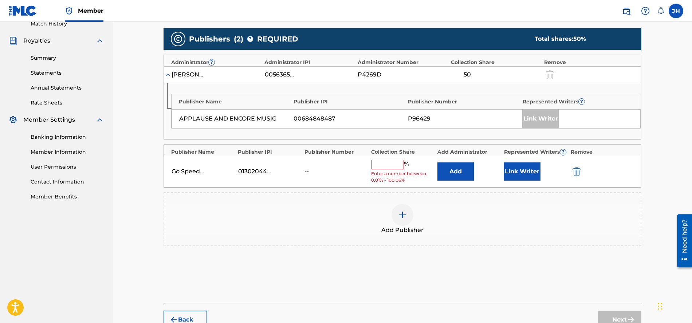
click at [388, 160] on input "text" at bounding box center [387, 164] width 33 height 9
type input "25"
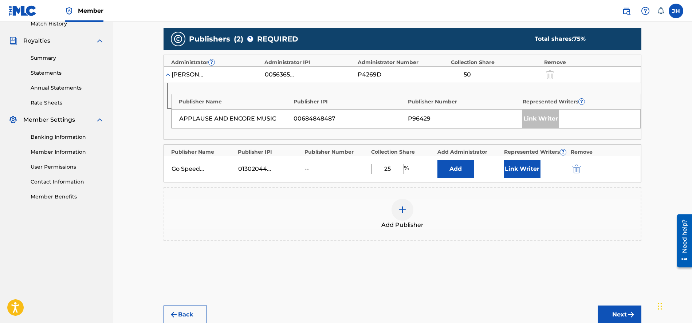
click at [526, 170] on button "Link Writer" at bounding box center [522, 169] width 36 height 18
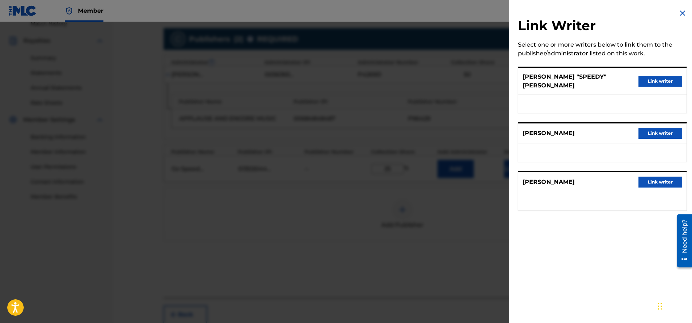
click at [667, 79] on button "Link writer" at bounding box center [661, 81] width 44 height 11
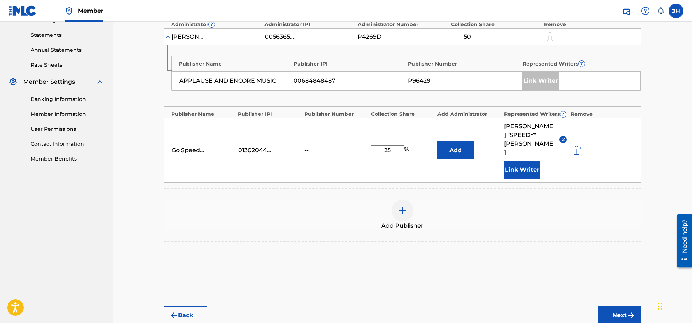
scroll to position [249, 0]
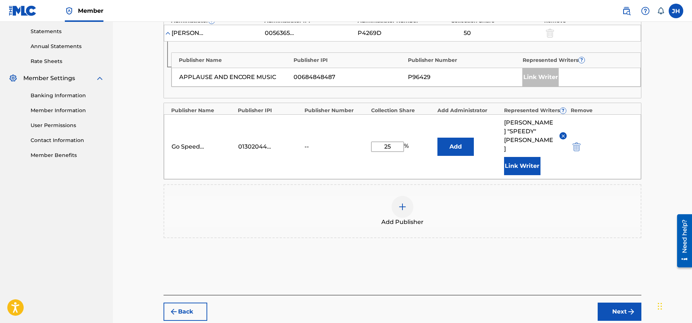
click at [622, 303] on button "Next" at bounding box center [620, 312] width 44 height 18
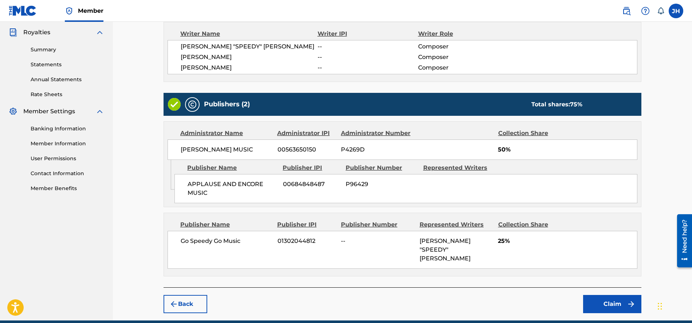
scroll to position [225, 0]
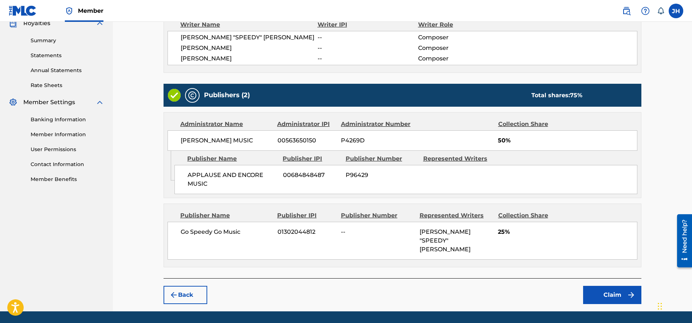
click at [358, 228] on span "--" at bounding box center [377, 232] width 73 height 9
click at [590, 286] on button "Claim" at bounding box center [612, 295] width 58 height 18
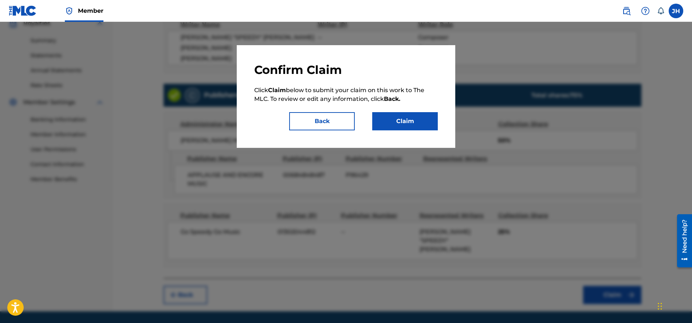
click at [400, 122] on button "Claim" at bounding box center [405, 121] width 66 height 18
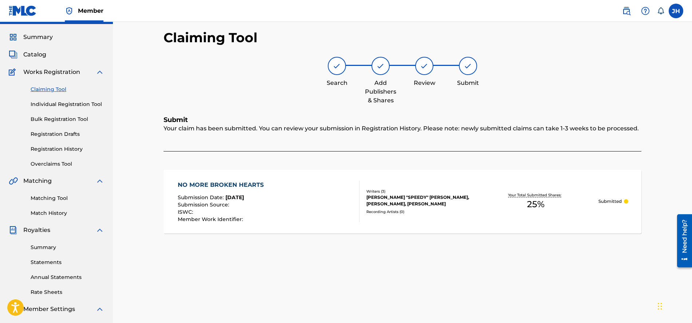
scroll to position [16, 0]
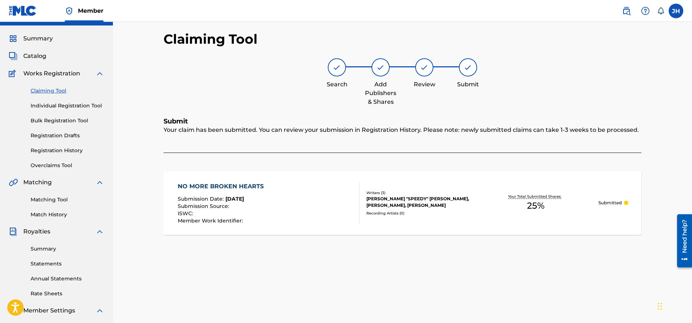
click at [20, 11] on img at bounding box center [23, 10] width 28 height 11
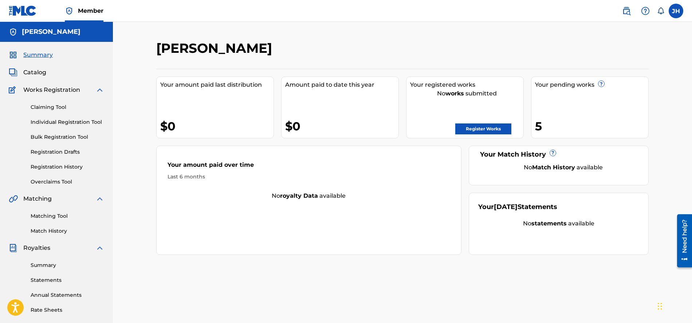
click at [22, 10] on img at bounding box center [23, 10] width 28 height 11
click at [473, 129] on link "Register Works" at bounding box center [483, 128] width 56 height 11
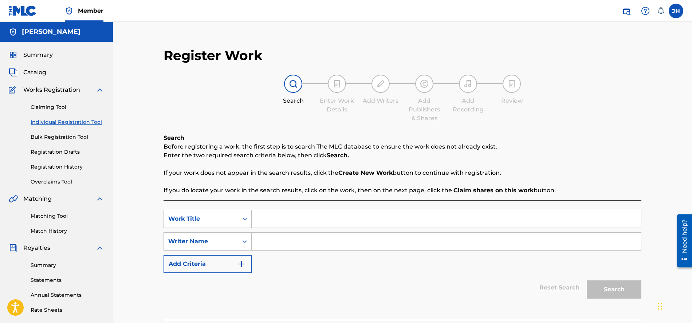
click at [279, 240] on input "Search Form" at bounding box center [446, 241] width 389 height 17
type input "[PERSON_NAME]"
click at [268, 219] on input "Search Form" at bounding box center [446, 218] width 389 height 17
click at [25, 15] on img at bounding box center [23, 10] width 28 height 11
